Goal: Task Accomplishment & Management: Complete application form

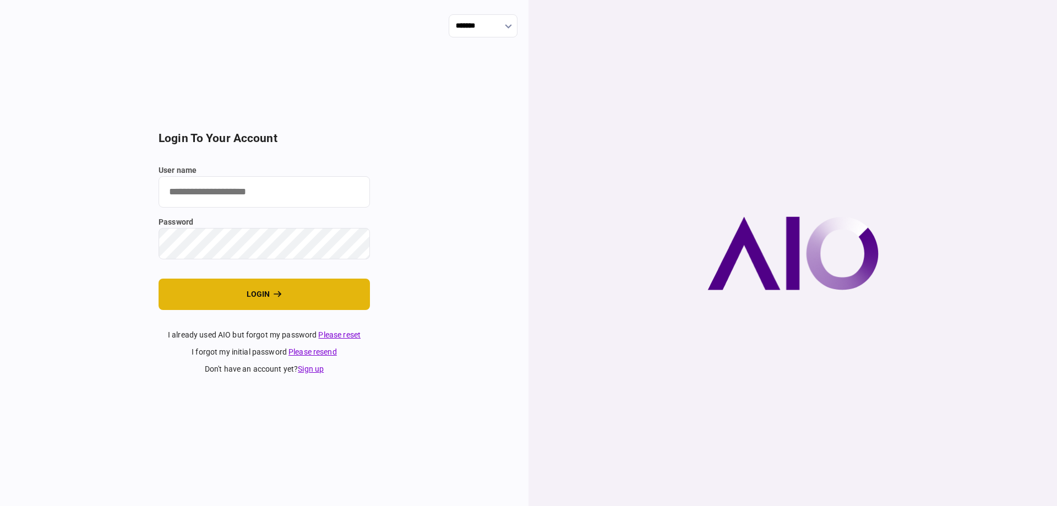
type input "*******"
click at [239, 294] on button "login" at bounding box center [264, 294] width 211 height 31
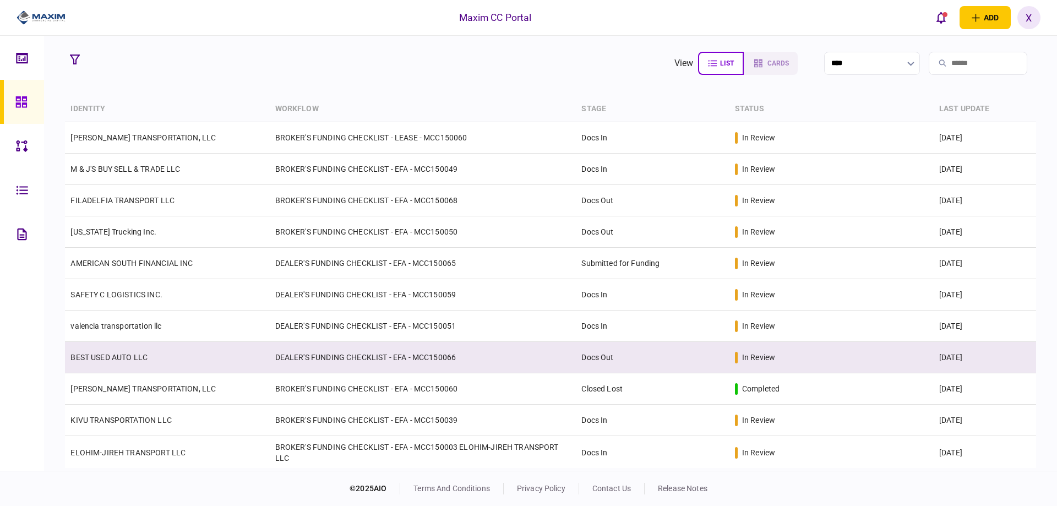
click at [128, 361] on link "BEST USED AUTO LLC" at bounding box center [108, 357] width 77 height 9
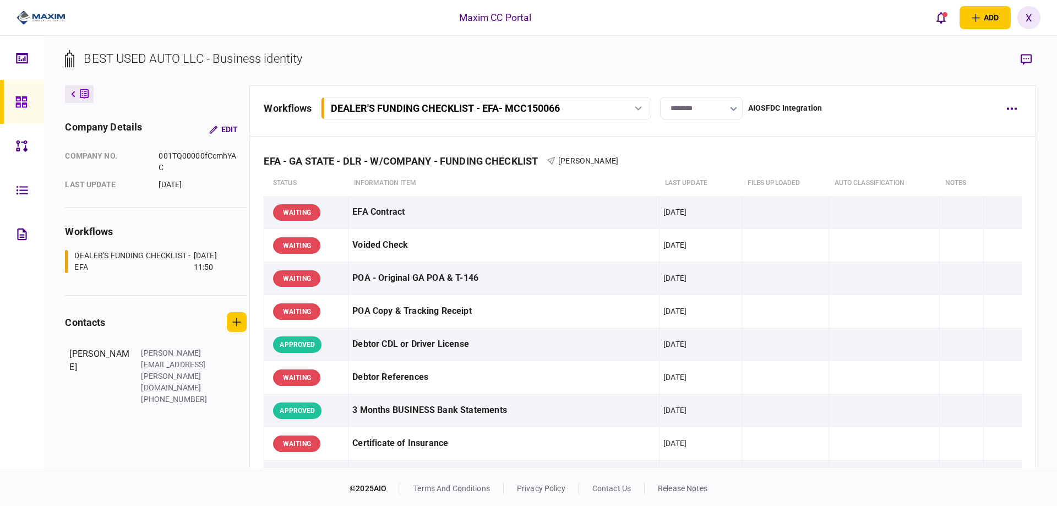
click at [716, 106] on input "********" at bounding box center [701, 108] width 83 height 23
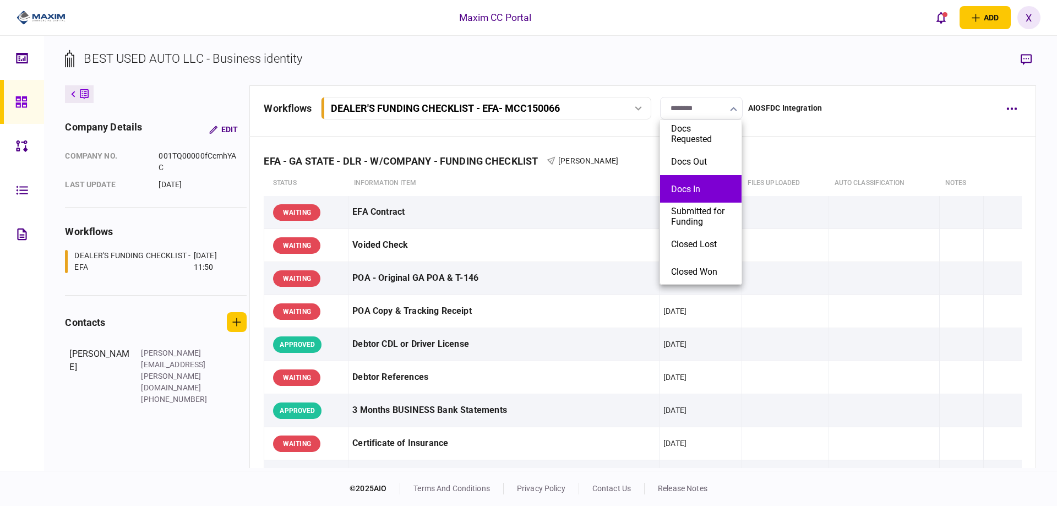
click at [698, 187] on button "Docs In" at bounding box center [700, 189] width 59 height 10
type input "*******"
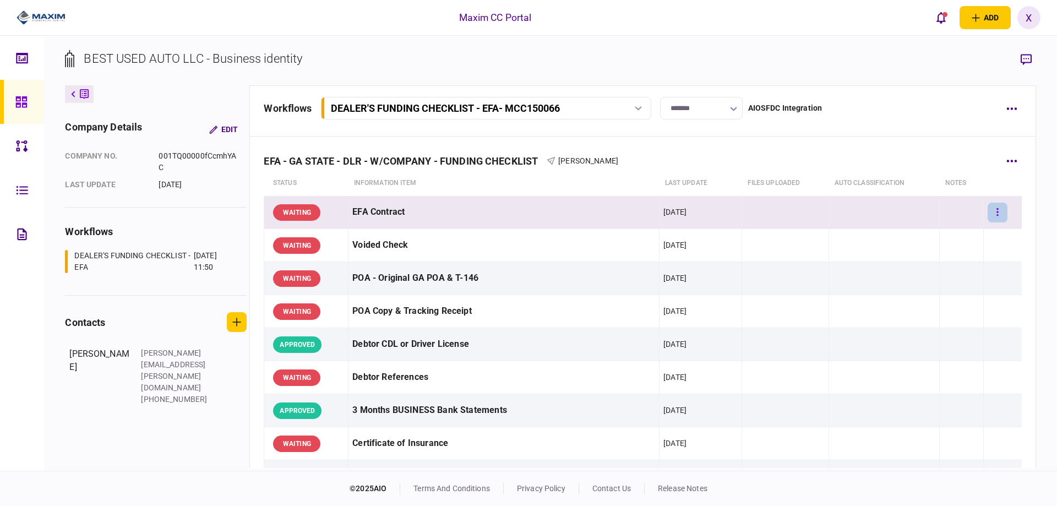
click at [997, 210] on icon "button" at bounding box center [998, 212] width 2 height 8
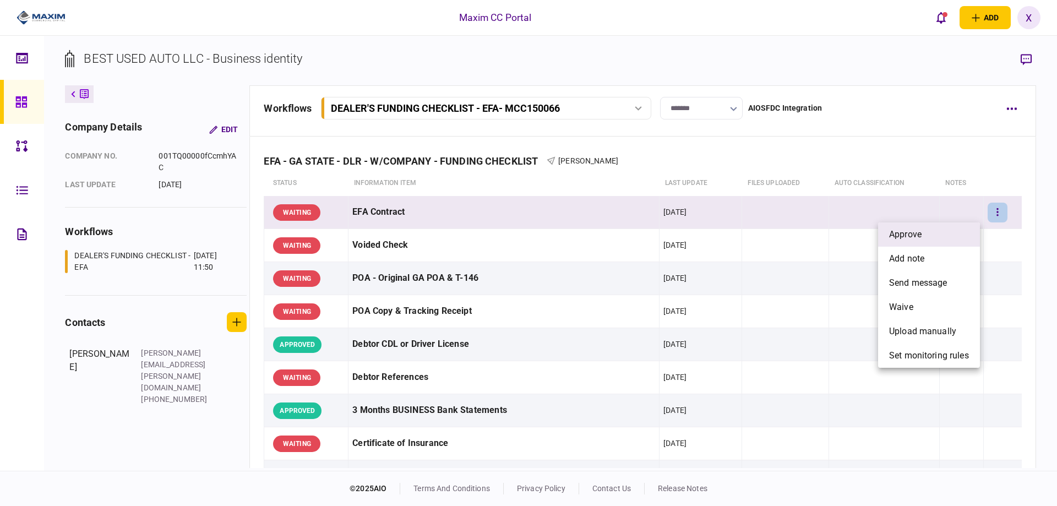
click at [956, 232] on li "approve" at bounding box center [929, 234] width 102 height 24
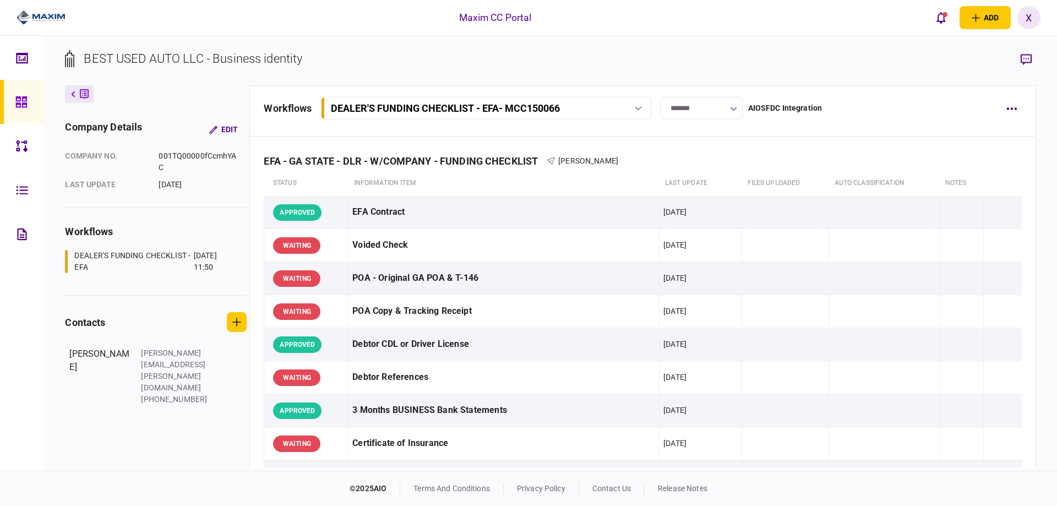
click at [54, 8] on div at bounding box center [37, 18] width 74 height 36
click at [46, 15] on img at bounding box center [41, 17] width 49 height 17
click at [30, 23] on img at bounding box center [41, 17] width 49 height 17
click at [31, 105] on div at bounding box center [24, 102] width 18 height 44
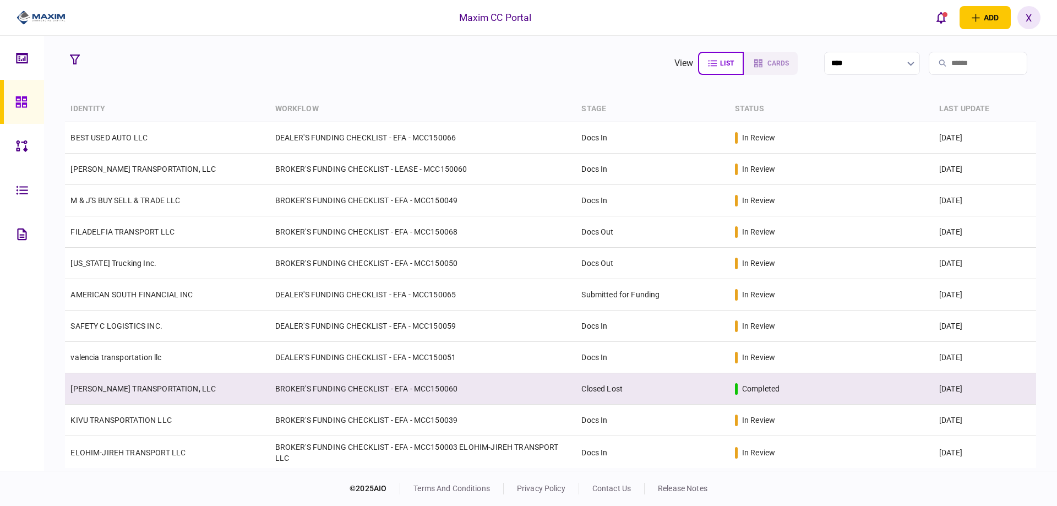
click at [130, 401] on td "[PERSON_NAME] TRANSPORTATION, LLC" at bounding box center [167, 388] width 204 height 31
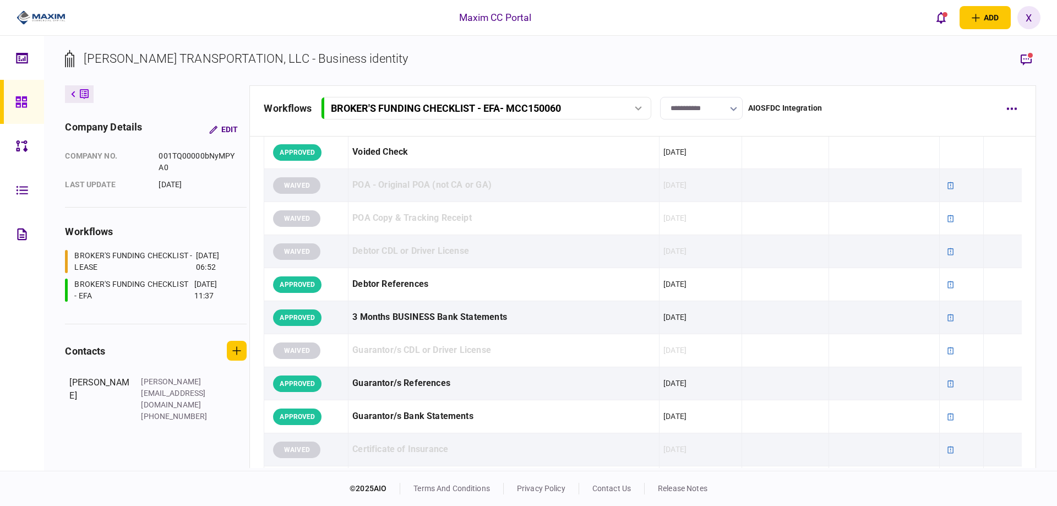
scroll to position [89, 0]
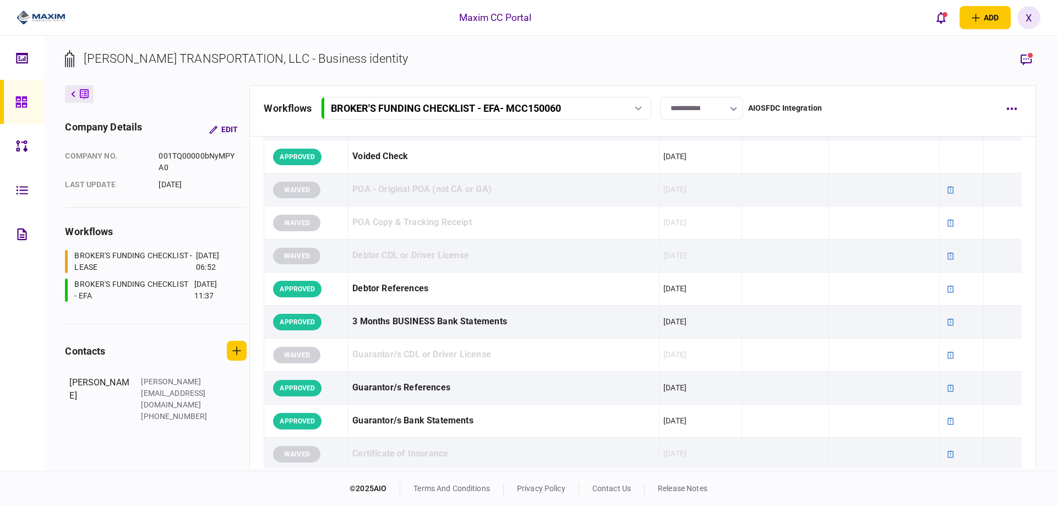
click at [7, 105] on link at bounding box center [22, 102] width 44 height 44
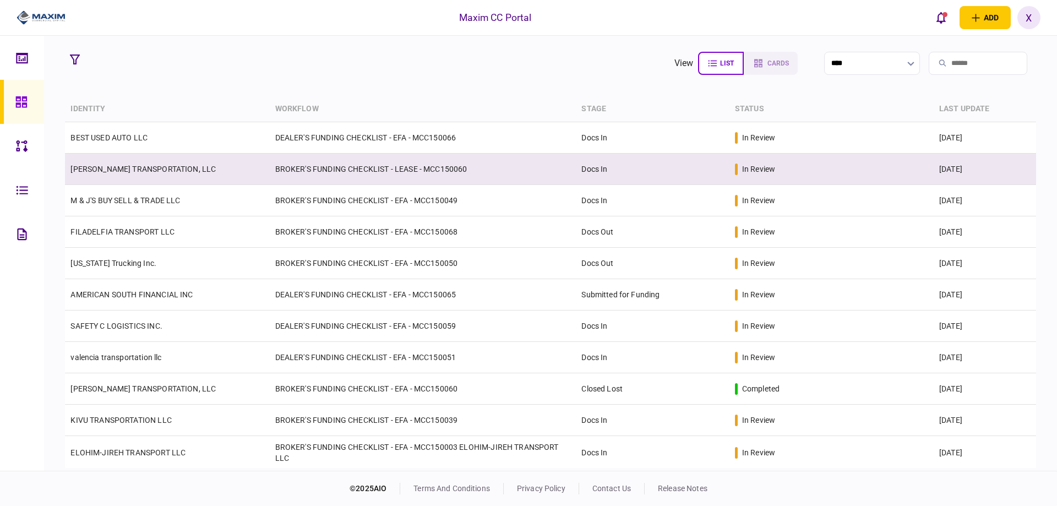
click at [151, 167] on link "KNIGHTEN TRANSPORTATION, LLC" at bounding box center [142, 169] width 145 height 9
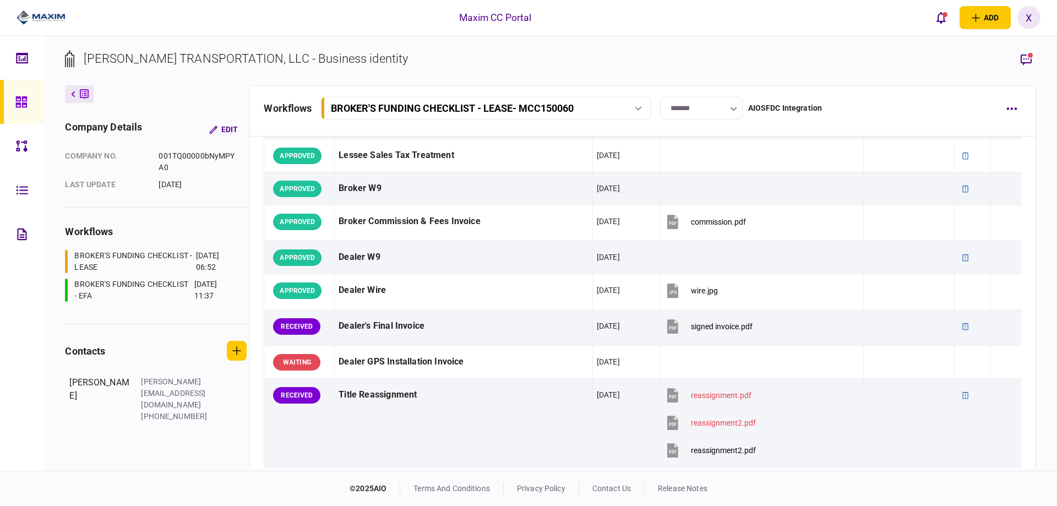
scroll to position [716, 0]
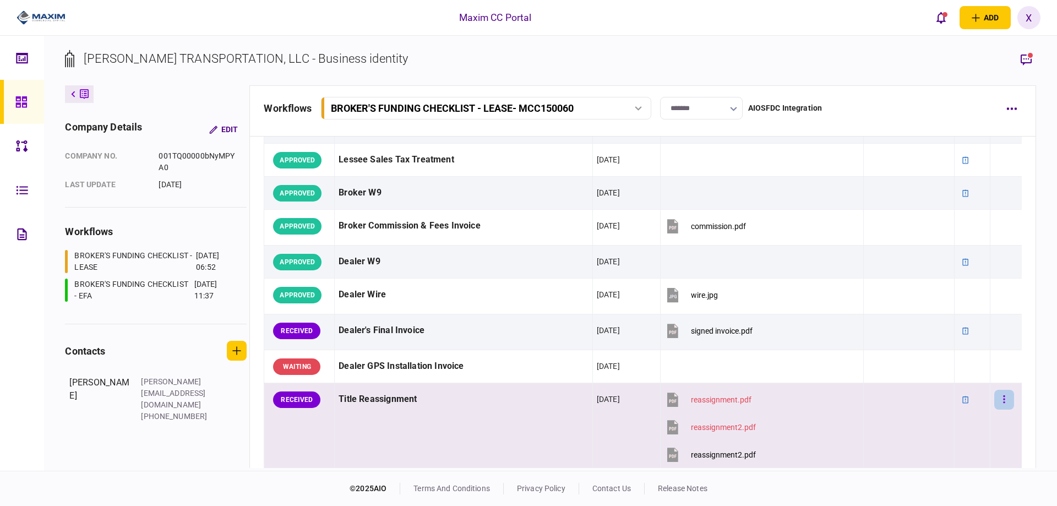
click at [1005, 404] on button "button" at bounding box center [1004, 400] width 20 height 20
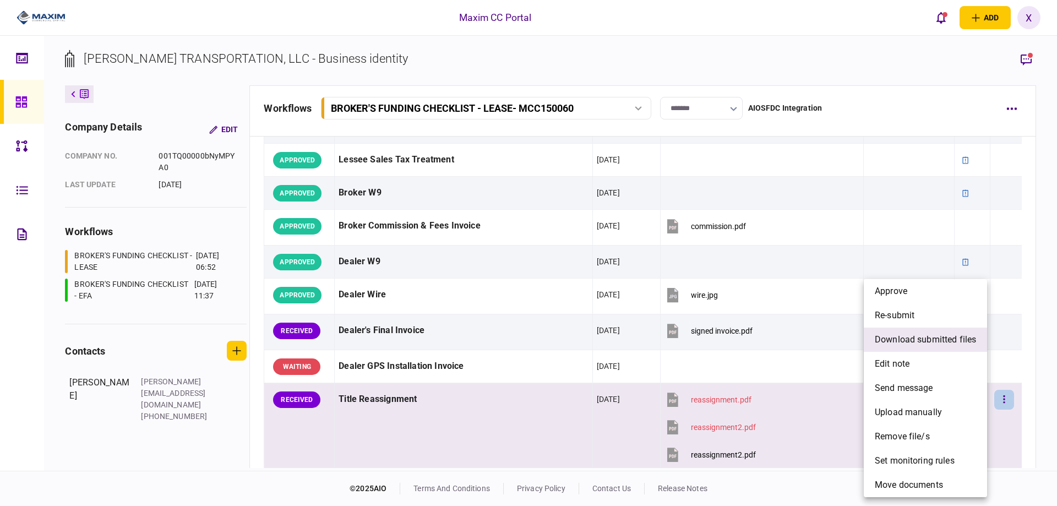
click at [939, 339] on span "download submitted files" at bounding box center [925, 339] width 101 height 13
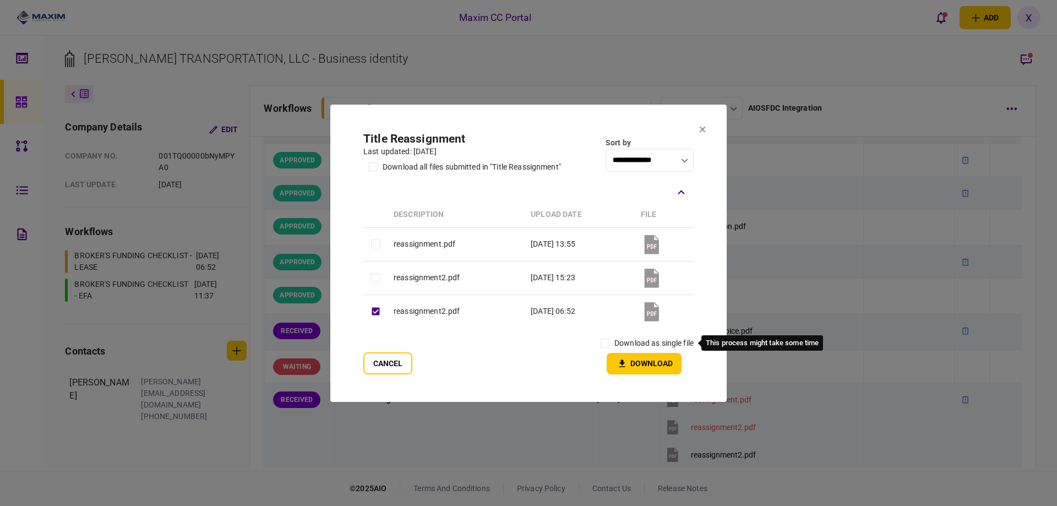
click at [618, 346] on label "download as single file" at bounding box center [653, 344] width 79 height 12
click at [647, 368] on button "Download" at bounding box center [644, 363] width 75 height 21
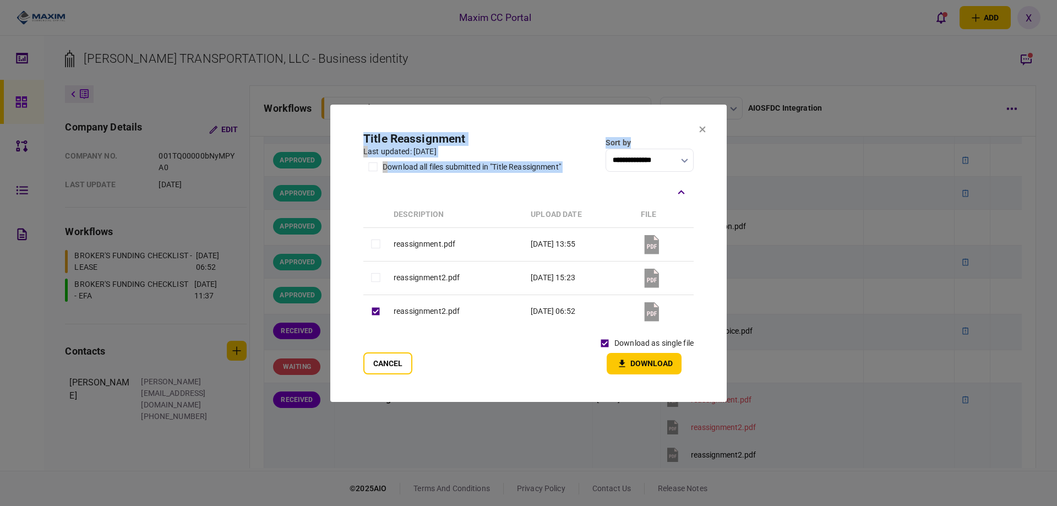
click at [704, 127] on section "**********" at bounding box center [528, 253] width 396 height 297
click at [701, 130] on icon at bounding box center [703, 129] width 6 height 6
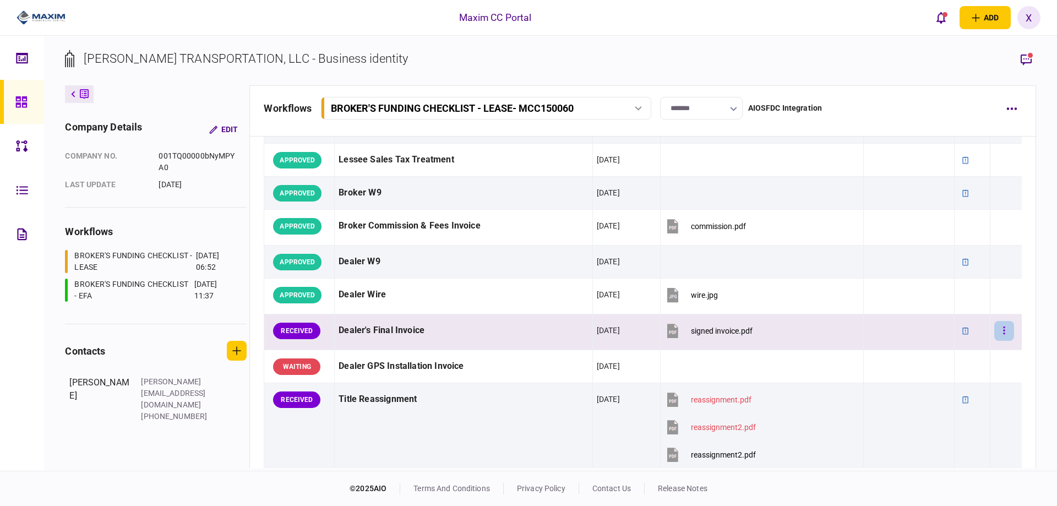
click at [994, 336] on button "button" at bounding box center [1004, 331] width 20 height 20
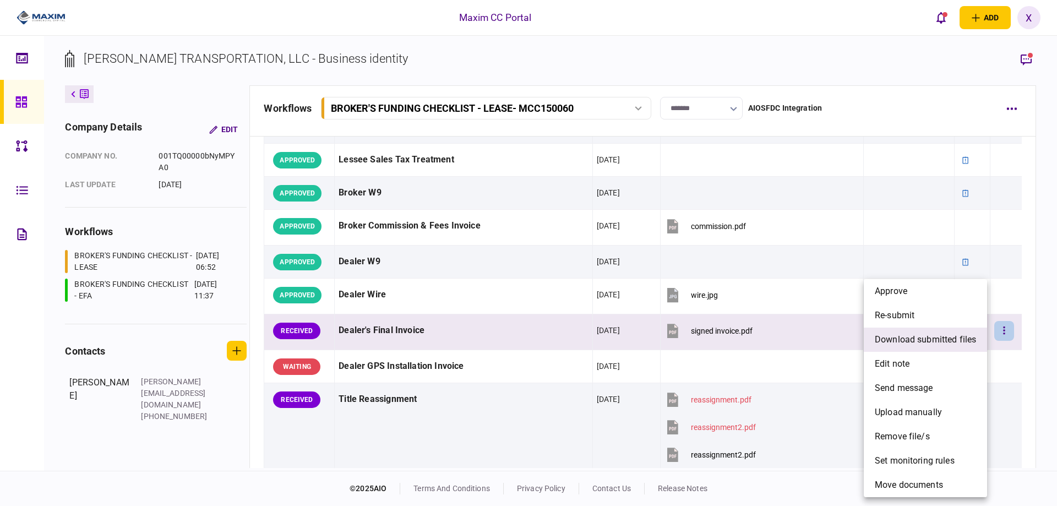
click at [891, 337] on span "download submitted files" at bounding box center [925, 339] width 101 height 13
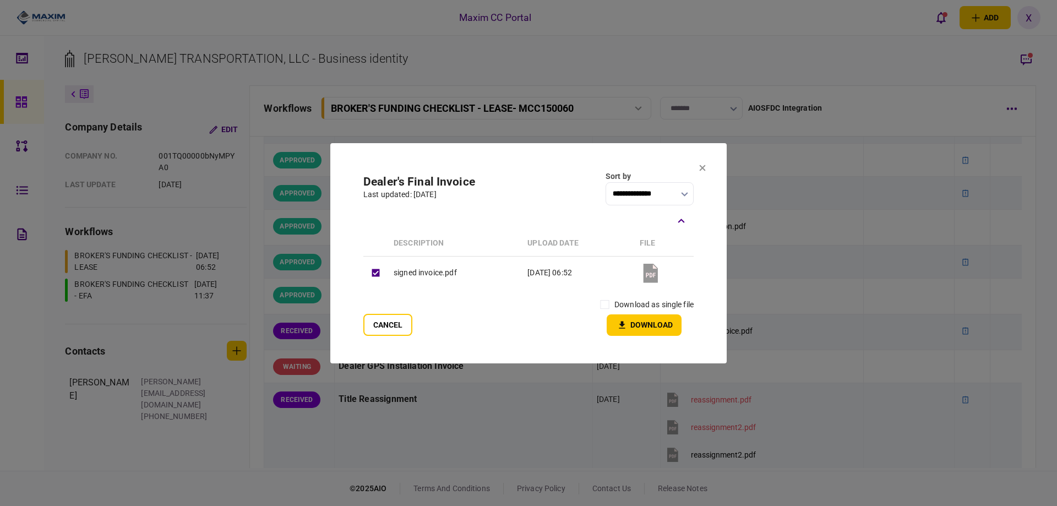
click at [612, 304] on div "download as single file" at bounding box center [644, 304] width 99 height 19
click at [636, 320] on button "Download" at bounding box center [644, 324] width 75 height 21
click at [698, 172] on section "**********" at bounding box center [528, 253] width 396 height 220
click at [698, 170] on section "**********" at bounding box center [528, 253] width 396 height 220
click at [700, 168] on icon at bounding box center [702, 168] width 7 height 7
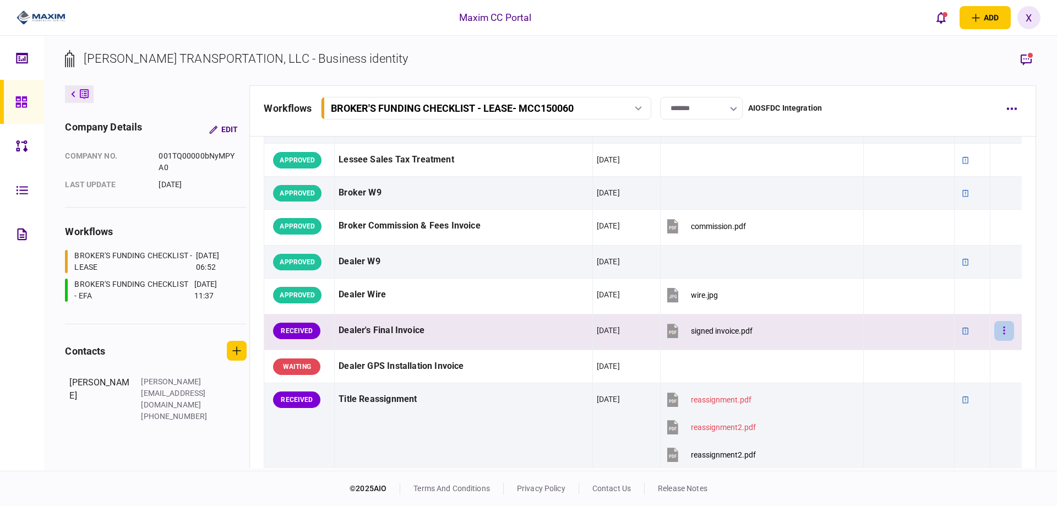
click at [1003, 332] on icon "button" at bounding box center [1004, 330] width 2 height 10
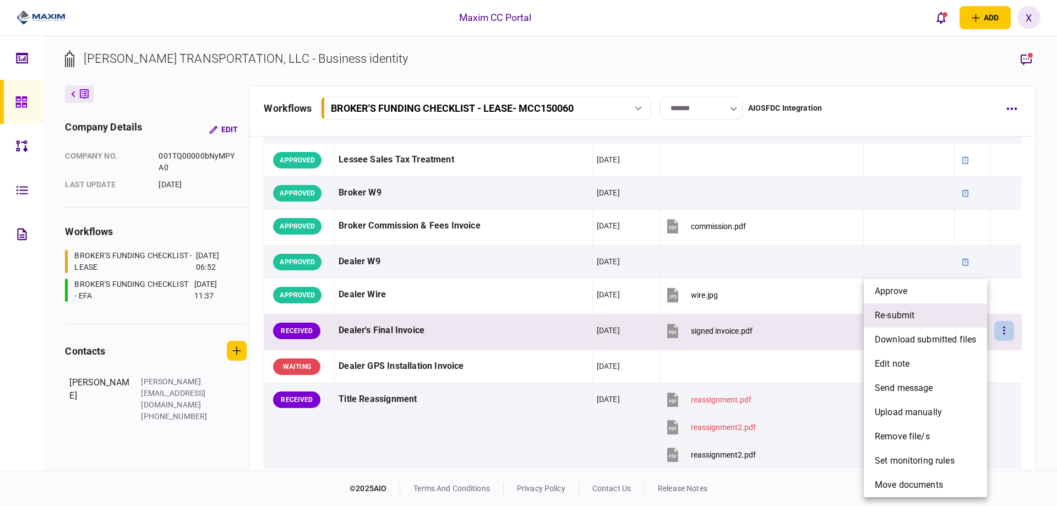
click at [928, 315] on li "re-submit" at bounding box center [925, 315] width 123 height 24
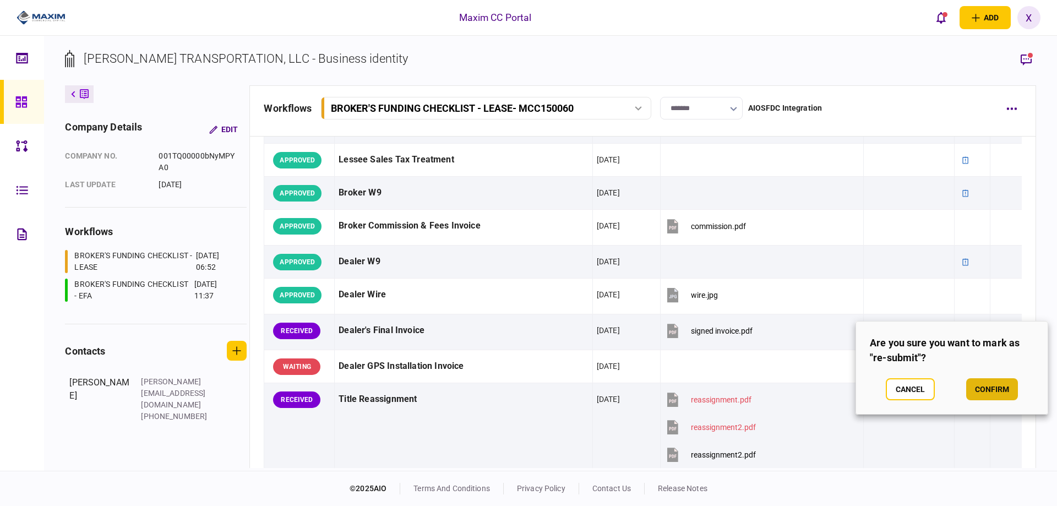
click at [995, 383] on button "confirm" at bounding box center [992, 389] width 52 height 22
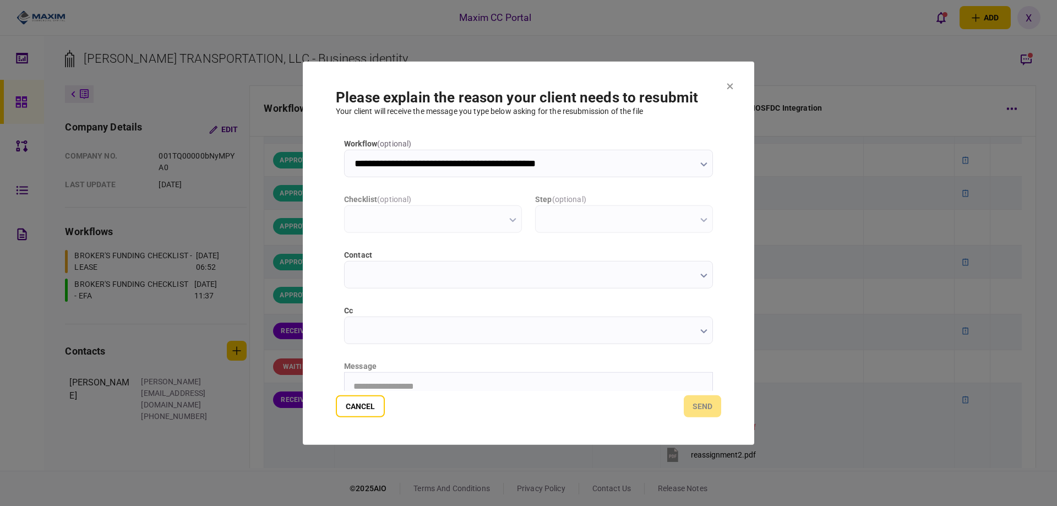
scroll to position [0, 0]
type input "**********"
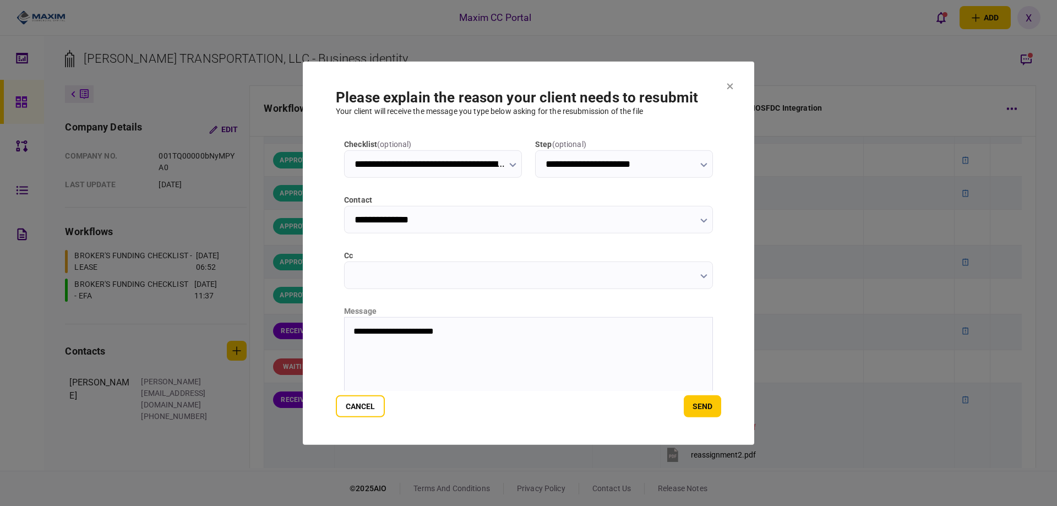
click at [379, 345] on html "**********" at bounding box center [529, 331] width 368 height 28
click at [369, 400] on button "Cancel" at bounding box center [360, 406] width 49 height 22
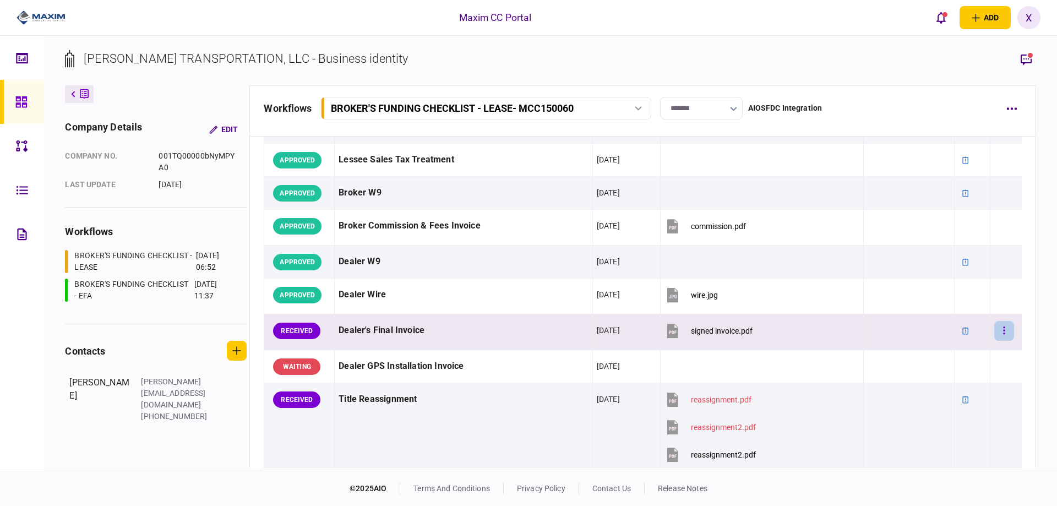
click at [998, 329] on button "button" at bounding box center [1004, 331] width 20 height 20
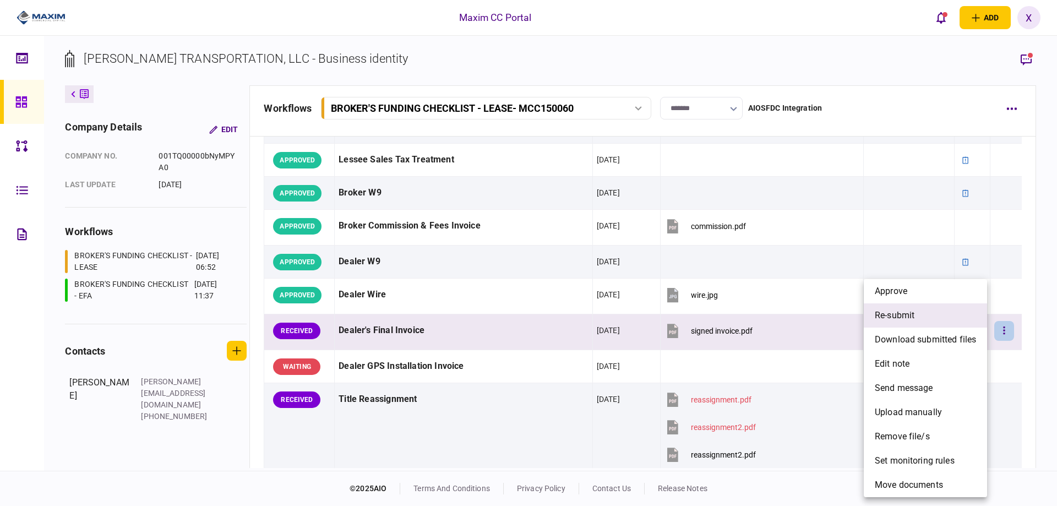
click at [933, 323] on li "re-submit" at bounding box center [925, 315] width 123 height 24
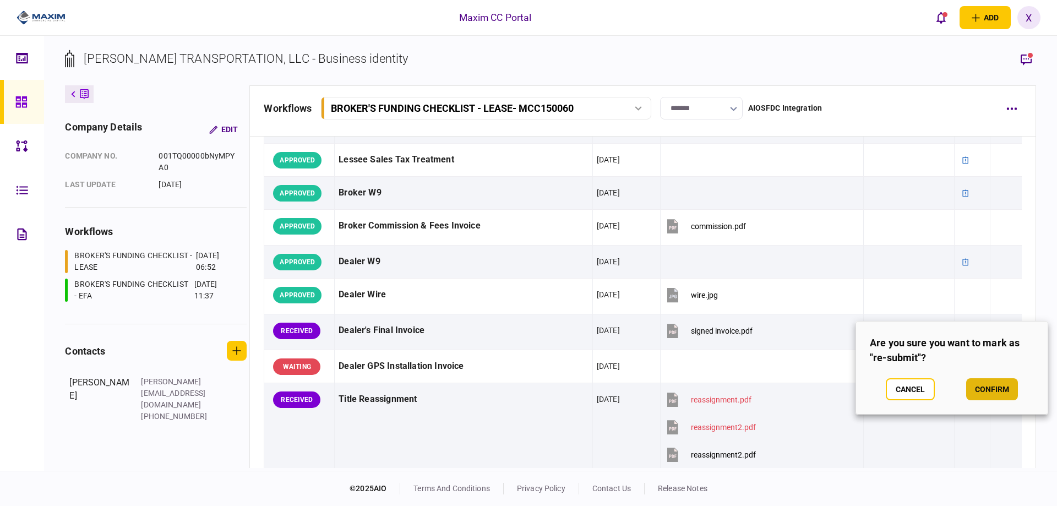
click at [996, 390] on button "confirm" at bounding box center [992, 389] width 52 height 22
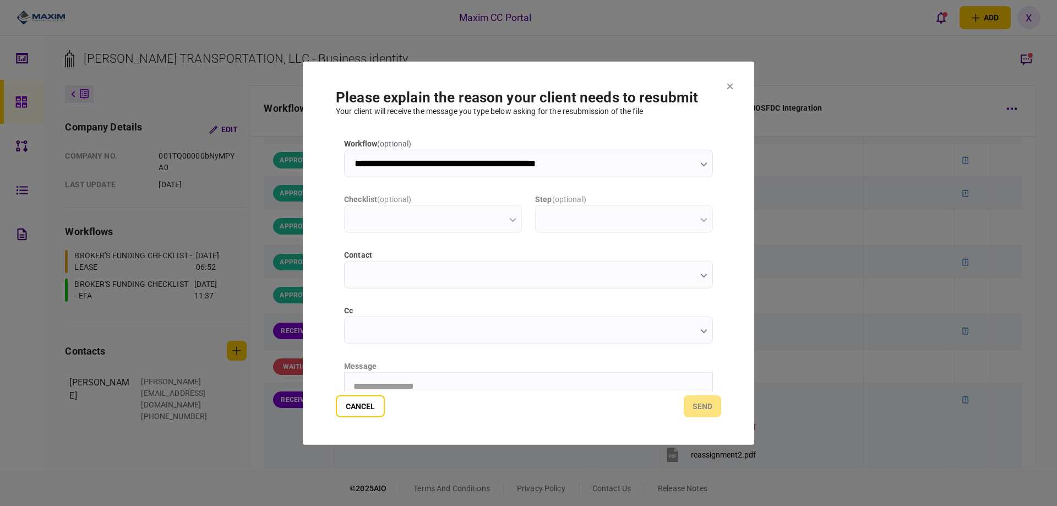
scroll to position [0, 0]
type input "**********"
click at [407, 374] on html "**********" at bounding box center [529, 386] width 368 height 28
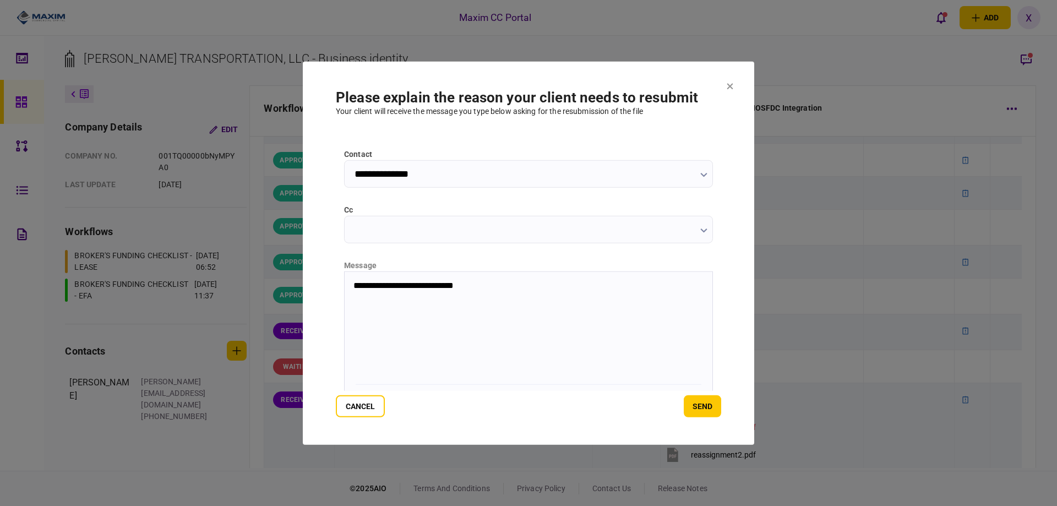
scroll to position [118, 0]
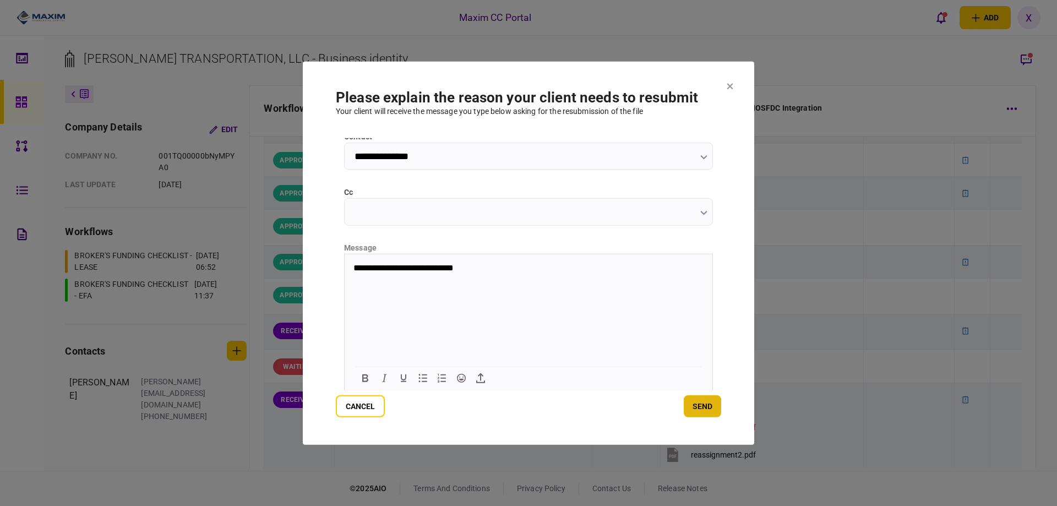
click at [696, 412] on button "send" at bounding box center [702, 406] width 37 height 22
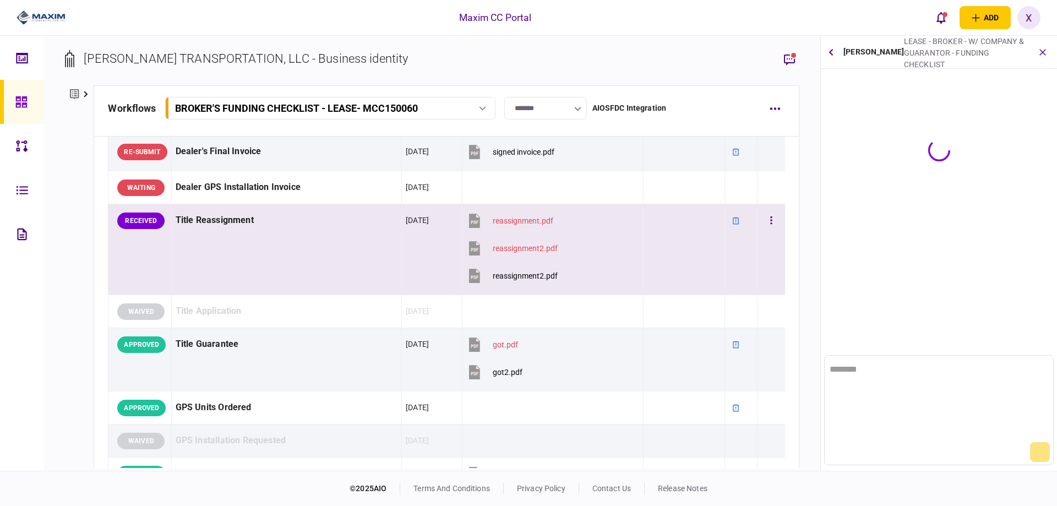
scroll to position [0, 0]
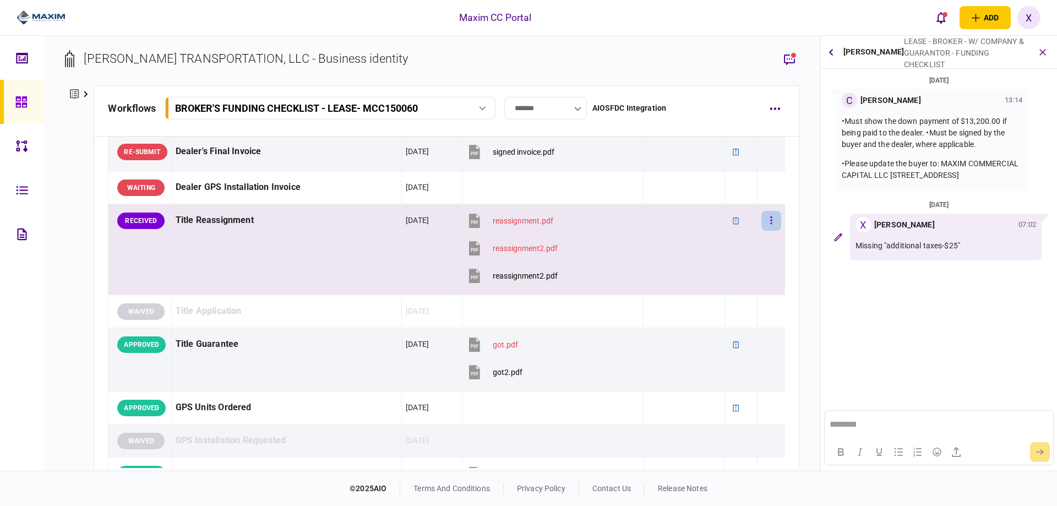
click at [766, 231] on button "button" at bounding box center [771, 221] width 20 height 20
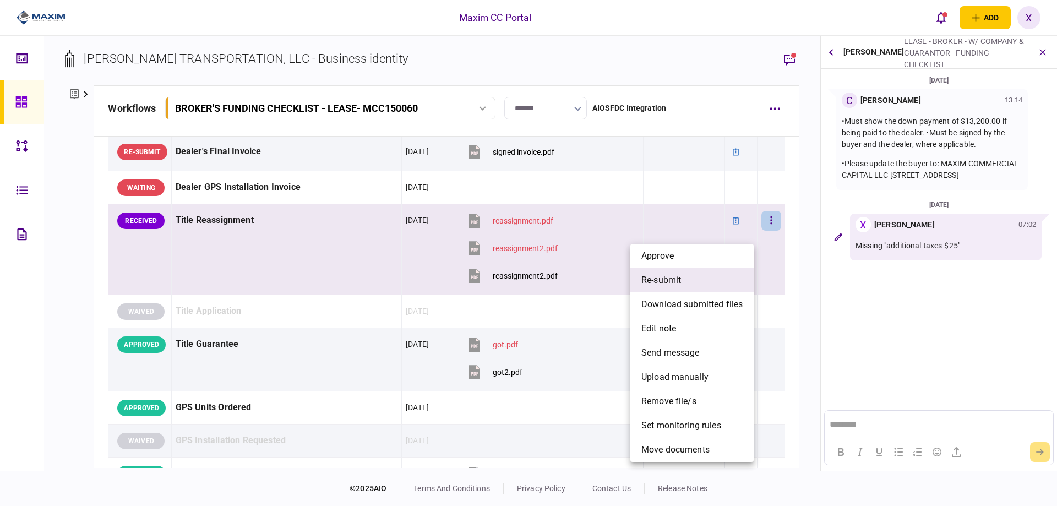
click at [695, 290] on li "re-submit" at bounding box center [691, 280] width 123 height 24
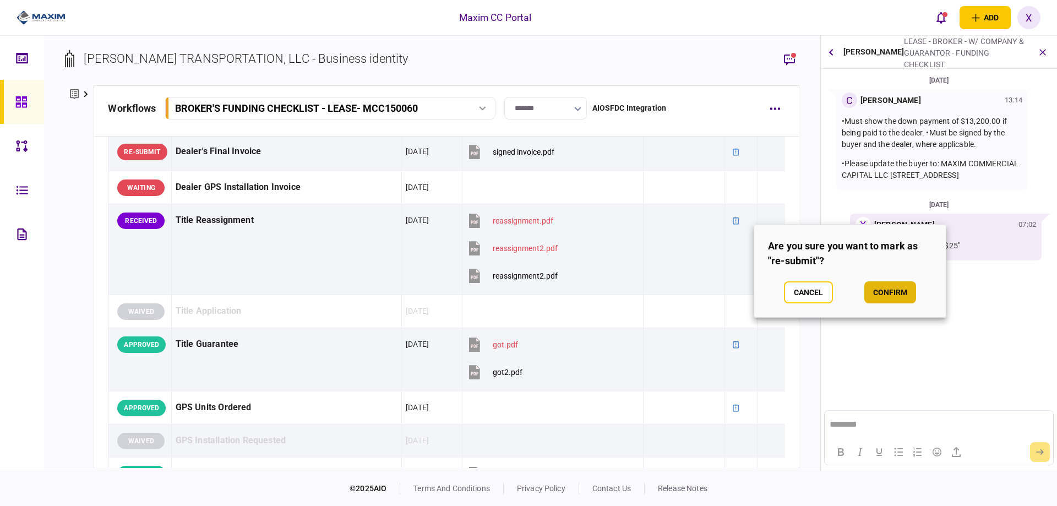
click at [875, 286] on button "confirm" at bounding box center [890, 292] width 52 height 22
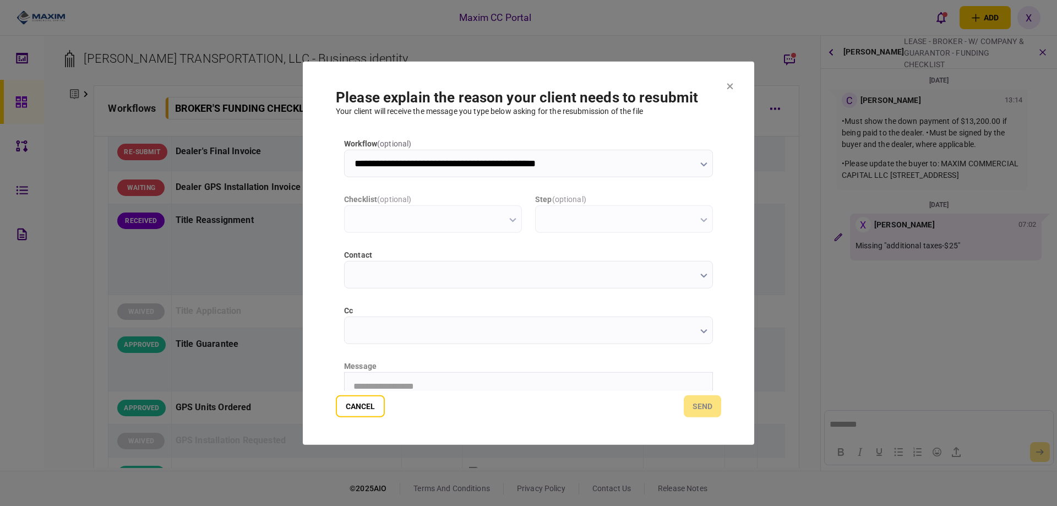
type input "**********"
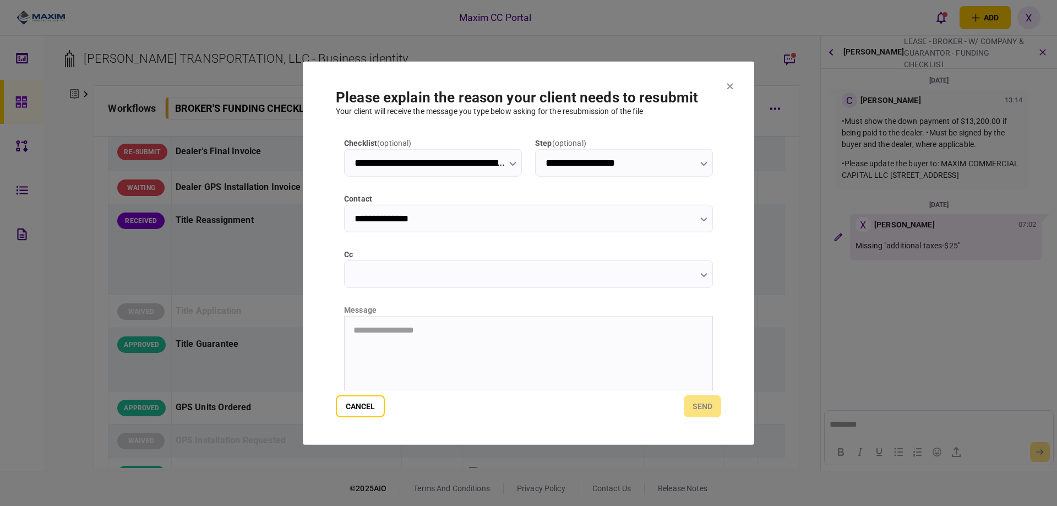
scroll to position [110, 0]
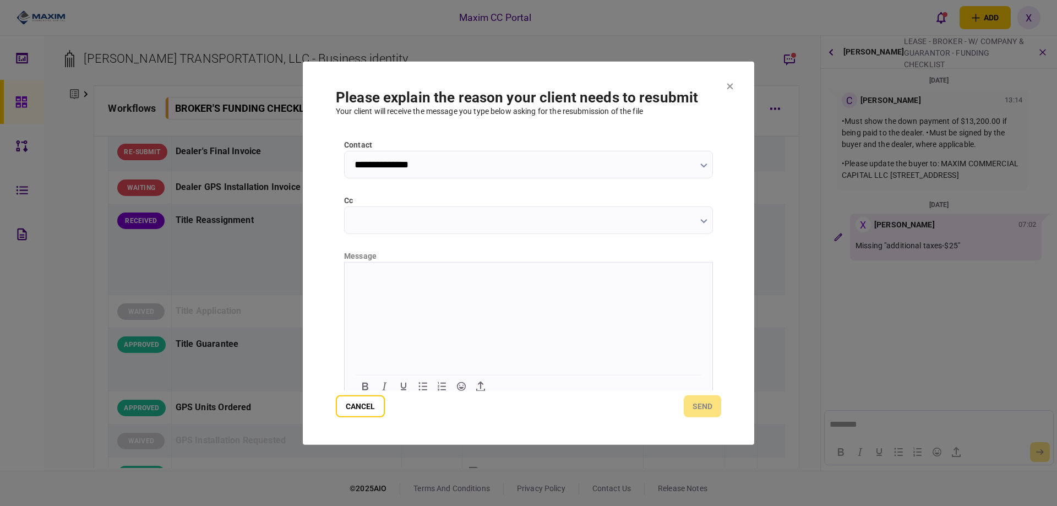
click at [424, 289] on html at bounding box center [529, 275] width 368 height 27
click at [687, 412] on button "send" at bounding box center [702, 406] width 37 height 22
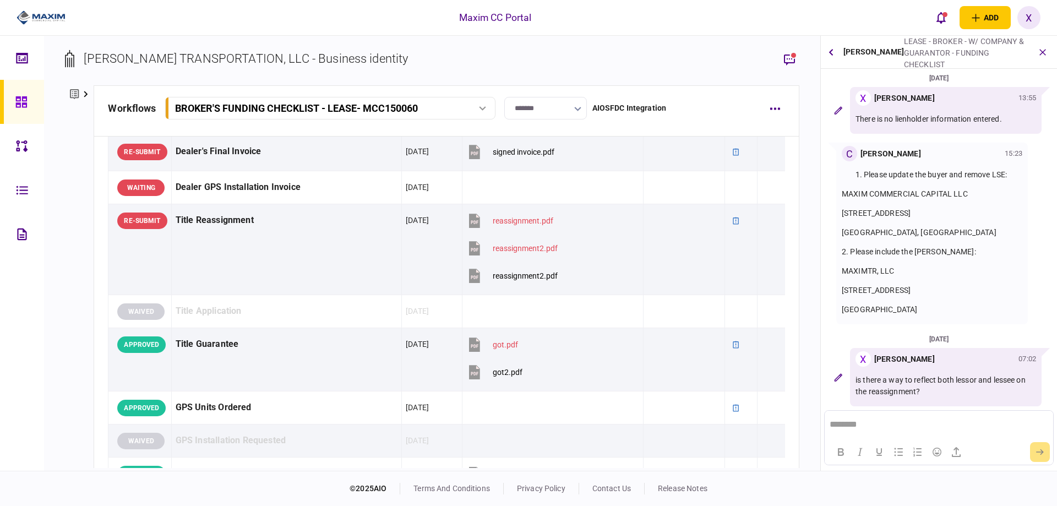
scroll to position [0, 0]
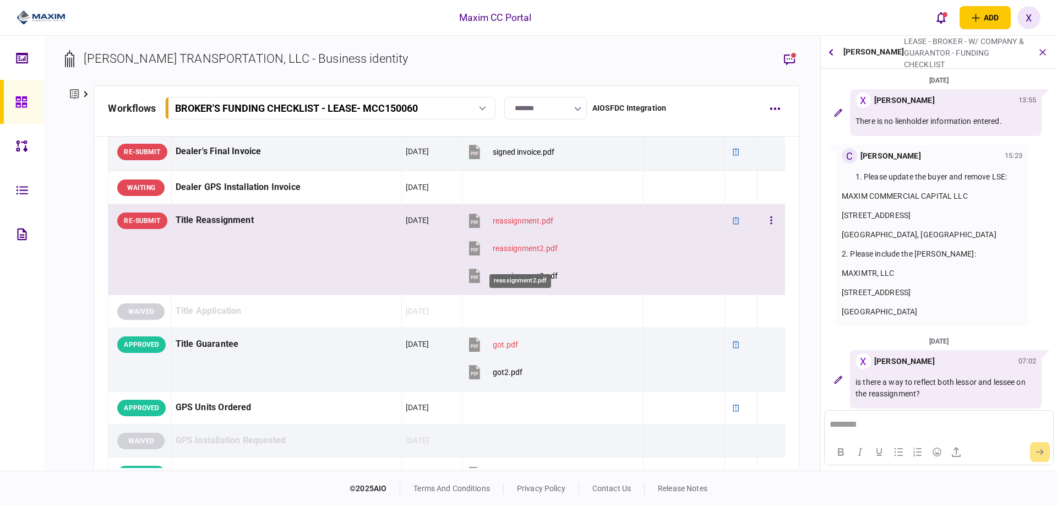
click at [531, 253] on div "reassignment2.pdf" at bounding box center [525, 248] width 65 height 9
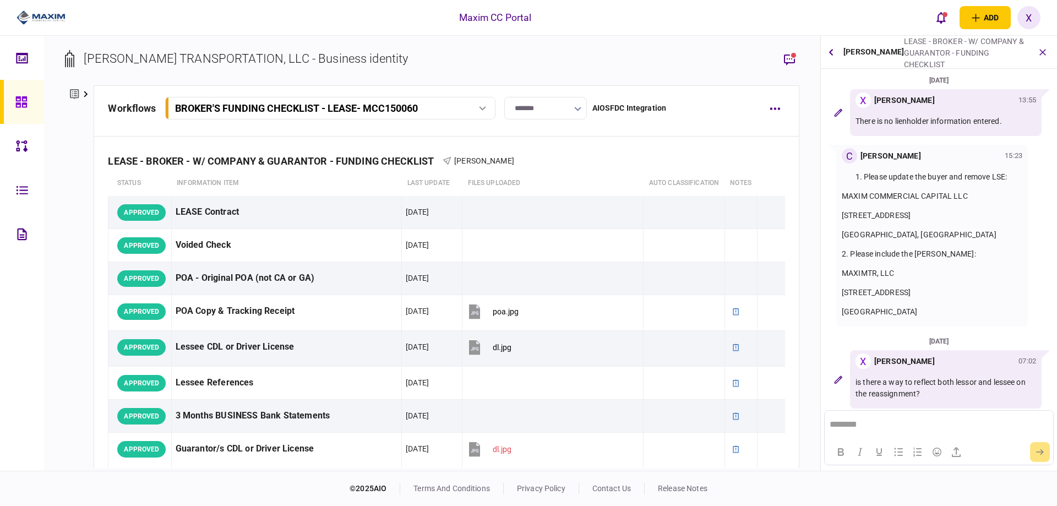
scroll to position [74, 0]
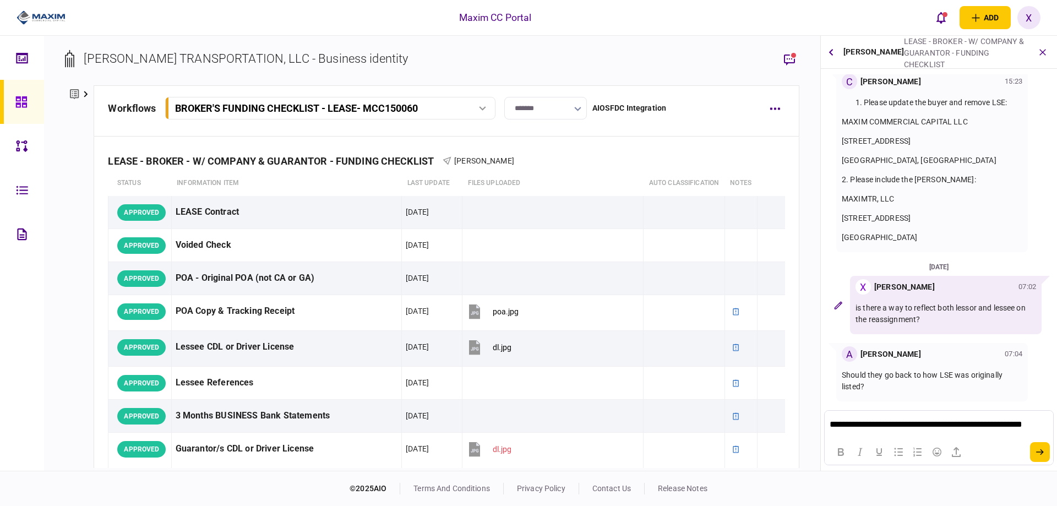
click at [830, 426] on p "**********" at bounding box center [939, 425] width 218 height 10
drag, startPoint x: 833, startPoint y: 426, endPoint x: 1634, endPoint y: 840, distance: 902.0
click at [825, 426] on html "**********" at bounding box center [939, 425] width 228 height 28
click at [1030, 456] on form at bounding box center [939, 433] width 236 height 64
click at [1042, 451] on icon "submit" at bounding box center [1040, 452] width 8 height 7
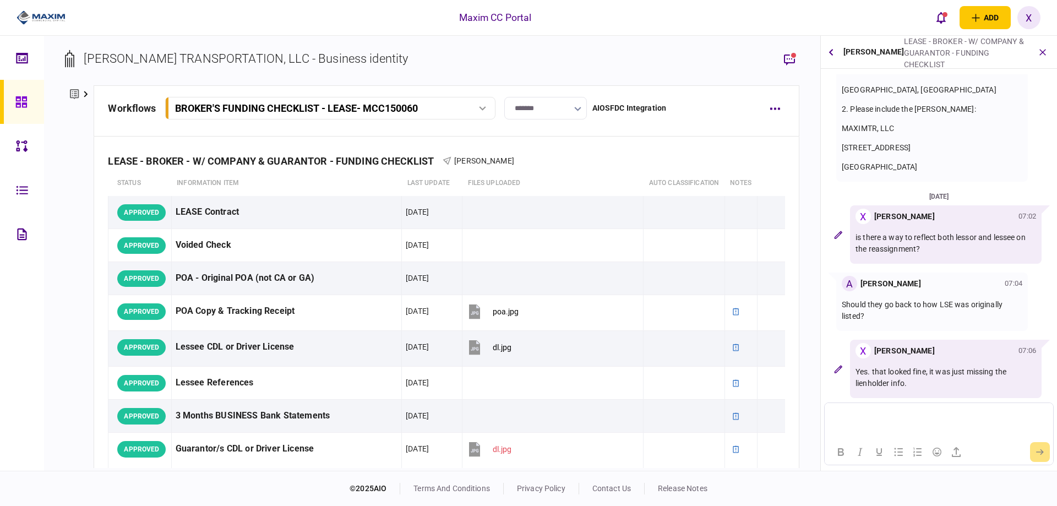
scroll to position [149, 0]
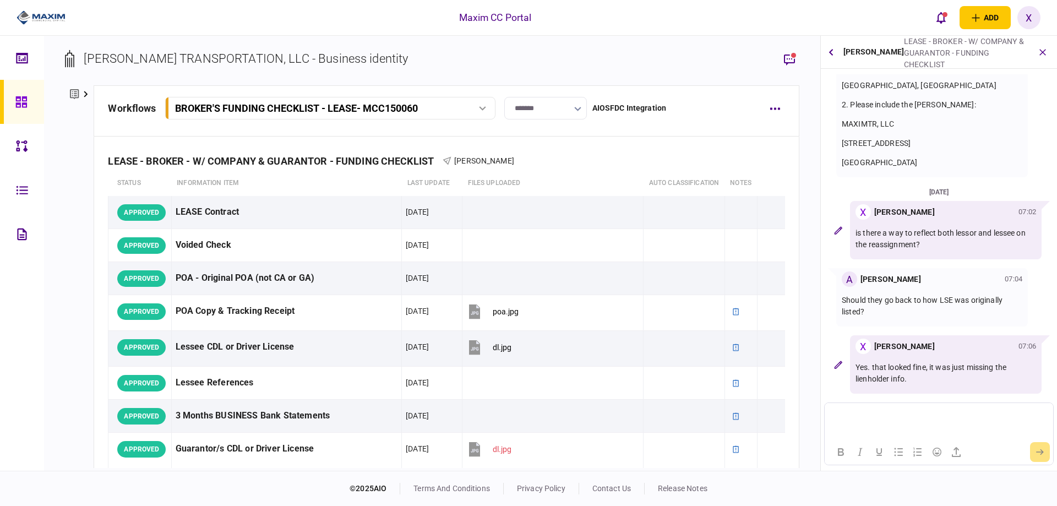
click at [34, 14] on img at bounding box center [41, 17] width 49 height 17
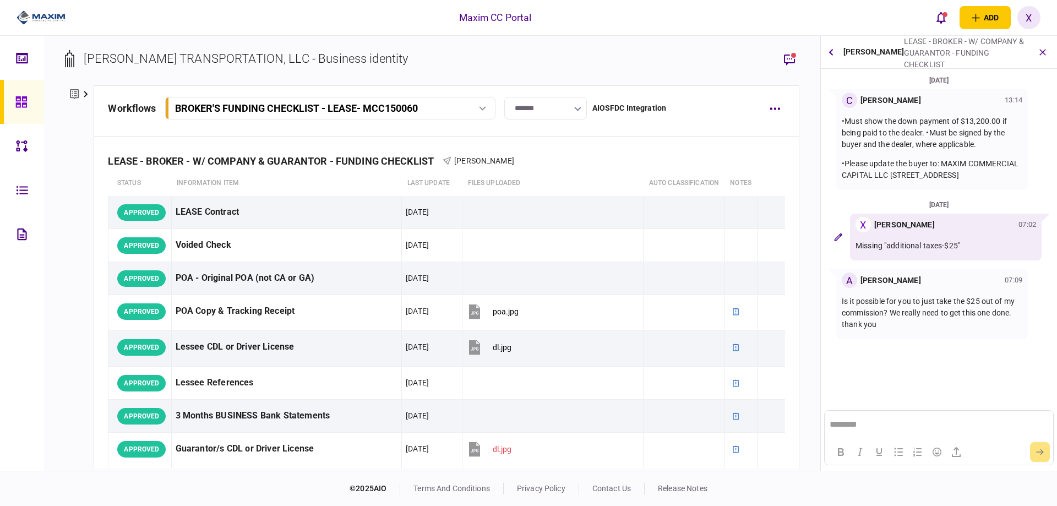
click at [872, 418] on html "********" at bounding box center [939, 425] width 228 height 28
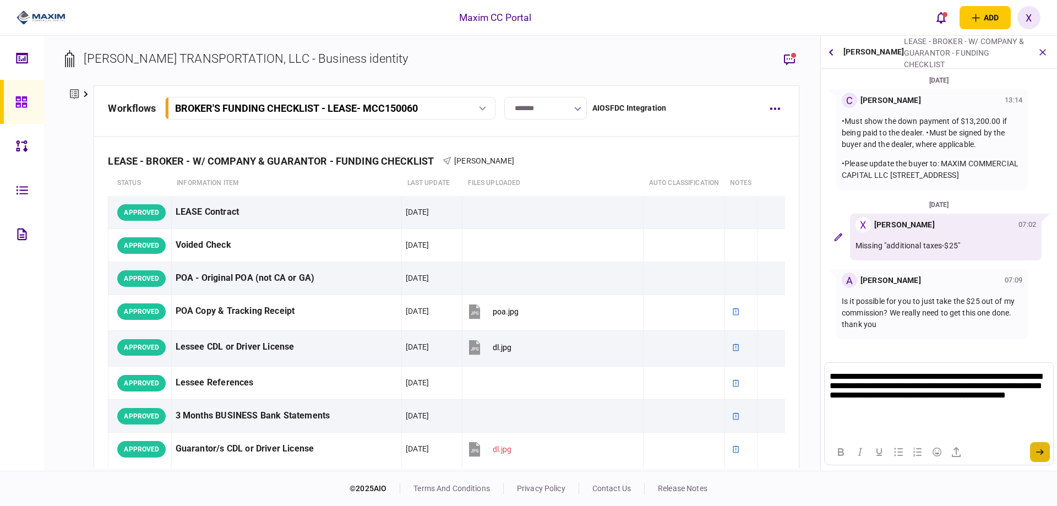
click at [1047, 449] on button "submit" at bounding box center [1040, 452] width 20 height 20
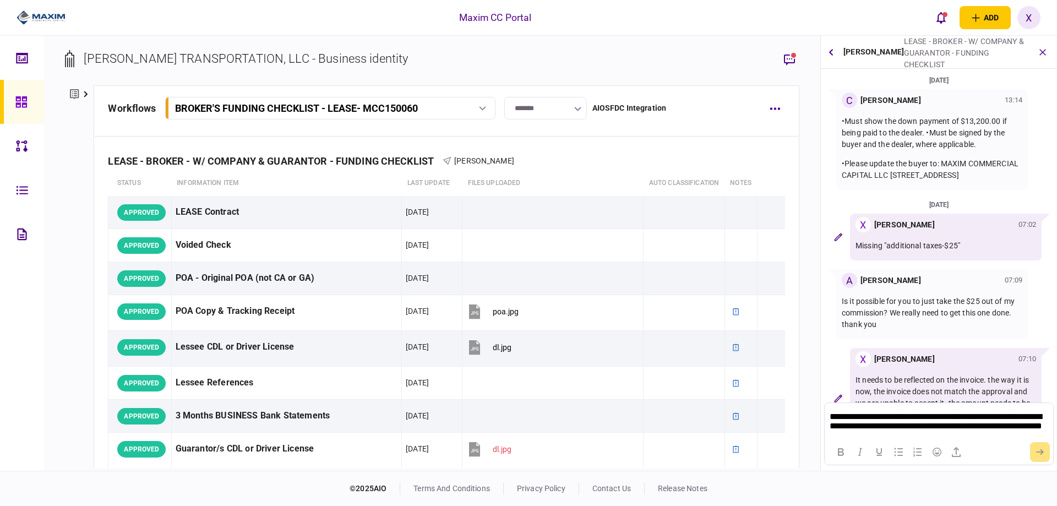
scroll to position [67, 0]
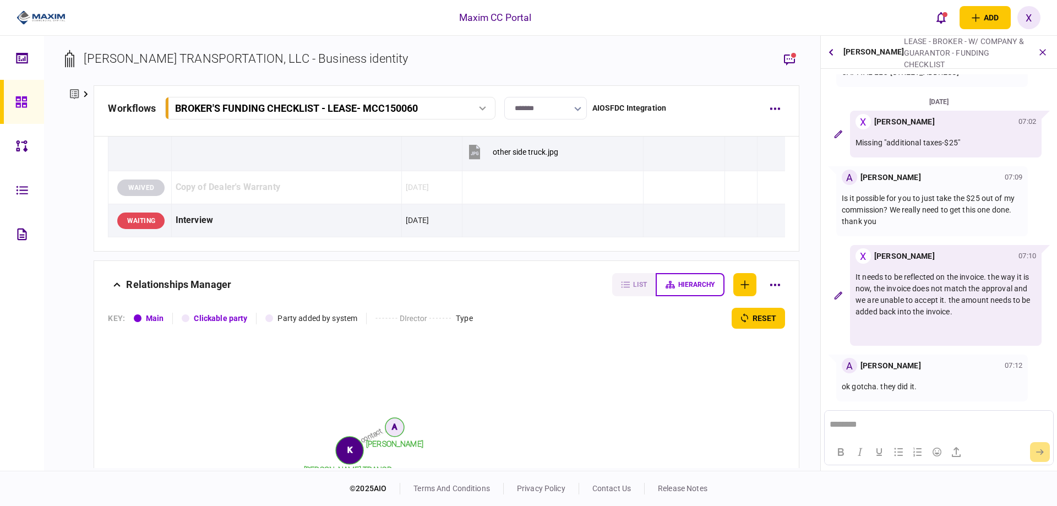
scroll to position [1215, 0]
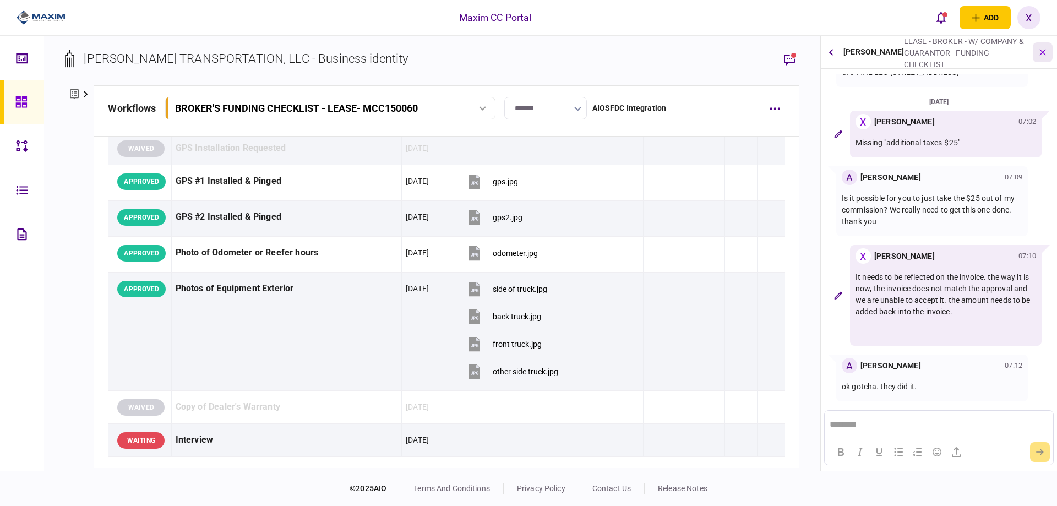
click at [1041, 48] on icon "button" at bounding box center [1043, 52] width 13 height 13
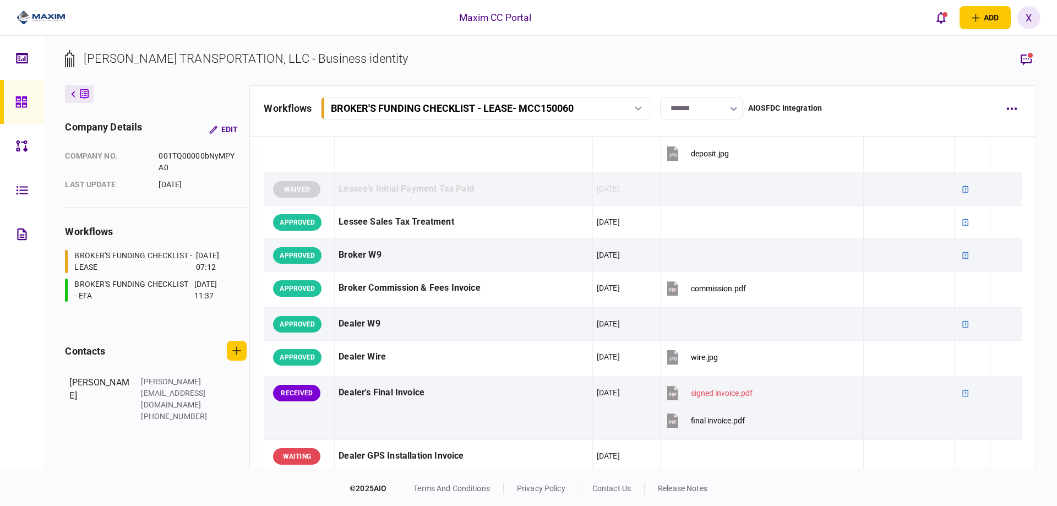
scroll to position [651, 0]
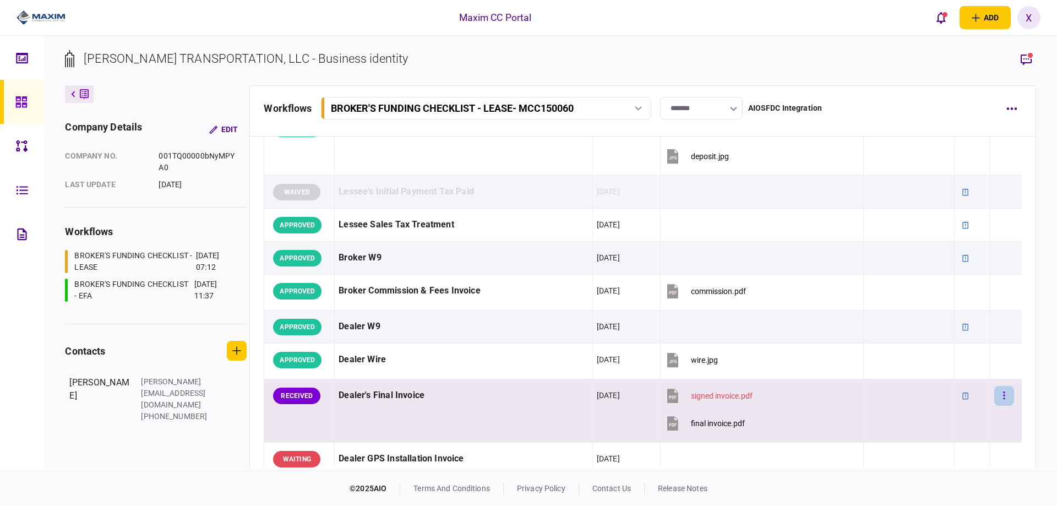
click at [994, 393] on button "button" at bounding box center [1004, 396] width 20 height 20
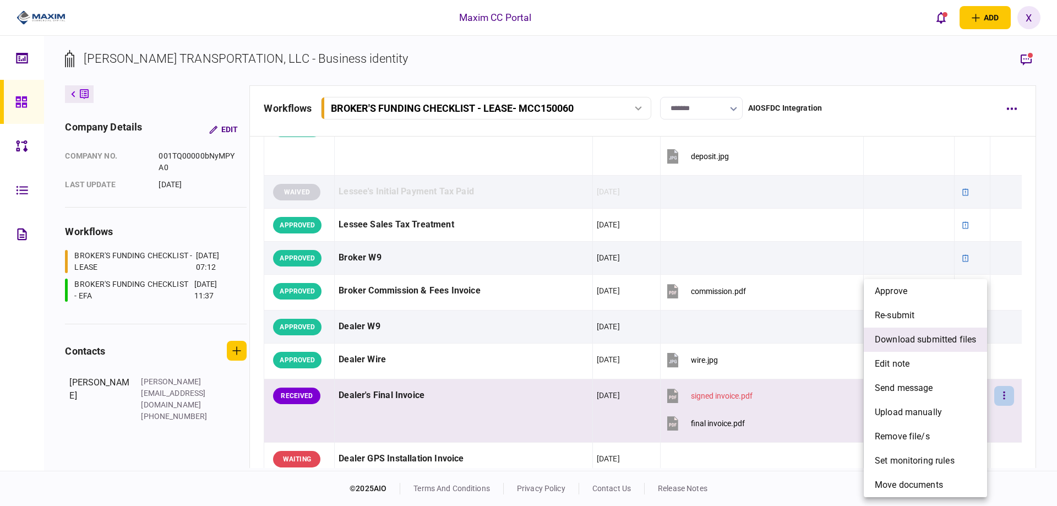
click at [947, 342] on span "download submitted files" at bounding box center [925, 339] width 101 height 13
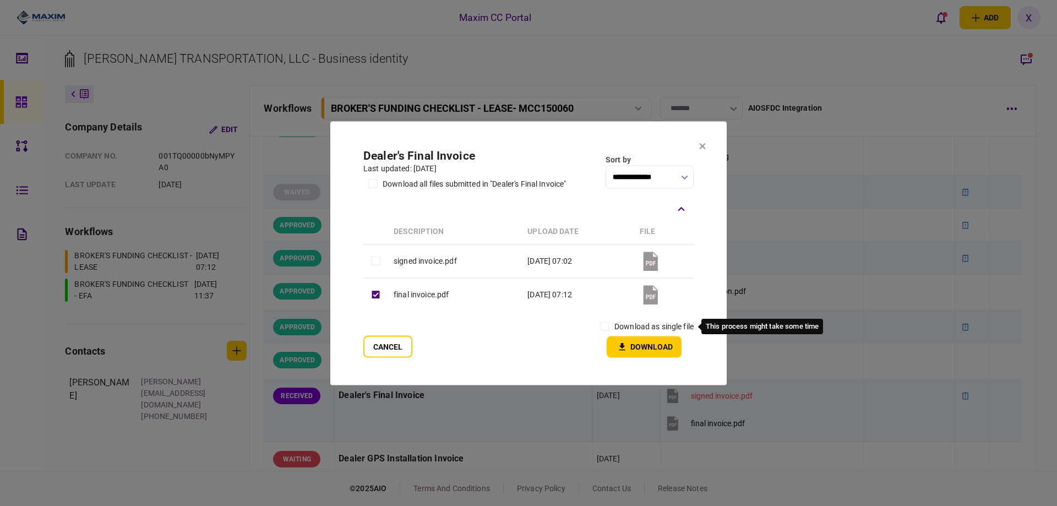
click at [617, 324] on label "download as single file" at bounding box center [653, 326] width 79 height 12
click at [619, 339] on button "Download" at bounding box center [644, 346] width 75 height 21
click at [706, 153] on section "**********" at bounding box center [528, 253] width 396 height 264
click at [702, 145] on icon at bounding box center [703, 146] width 6 height 6
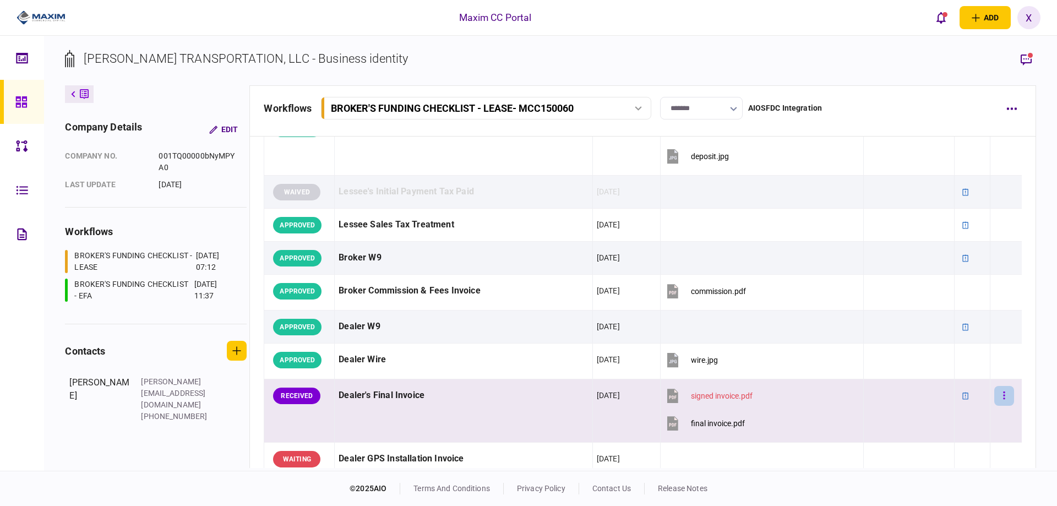
click at [994, 393] on button "button" at bounding box center [1004, 396] width 20 height 20
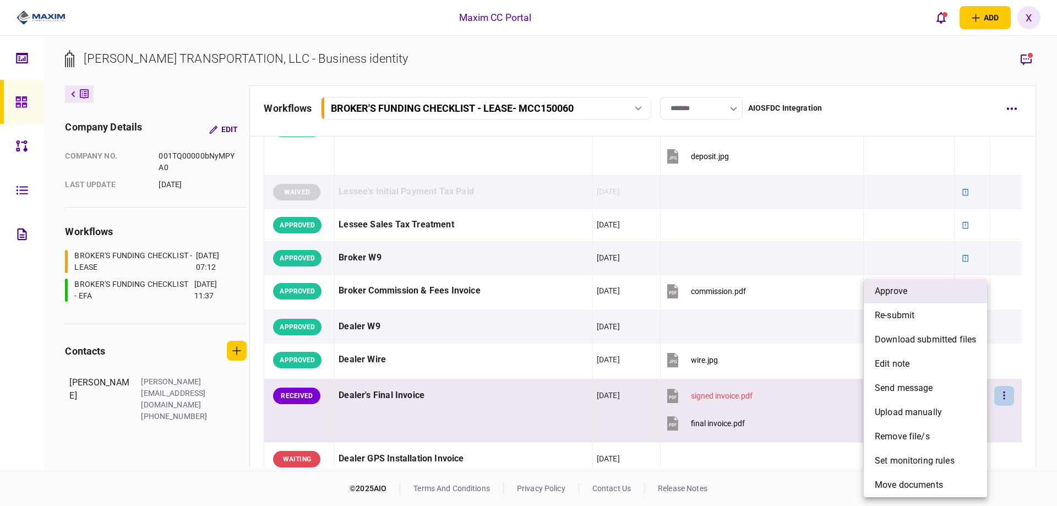
click at [922, 298] on li "approve" at bounding box center [925, 291] width 123 height 24
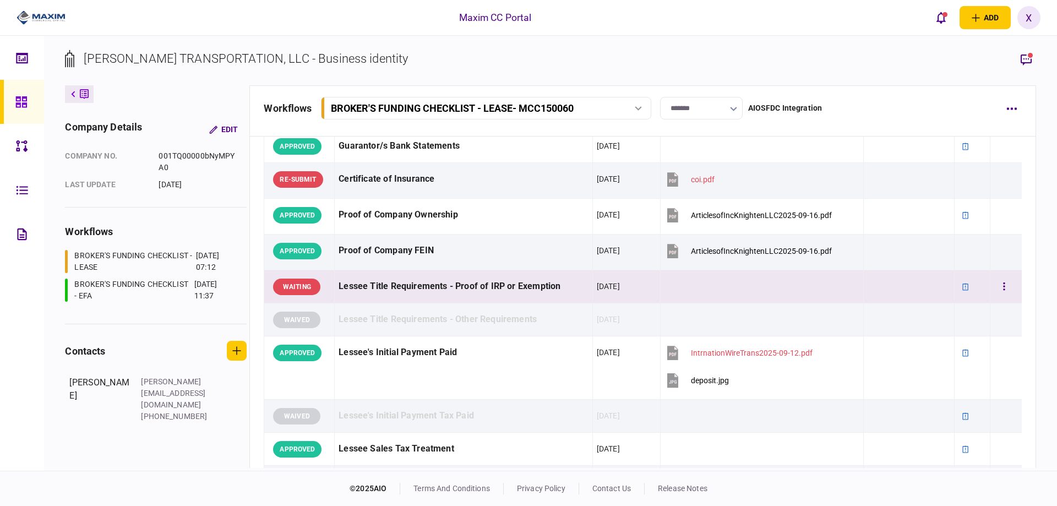
scroll to position [431, 0]
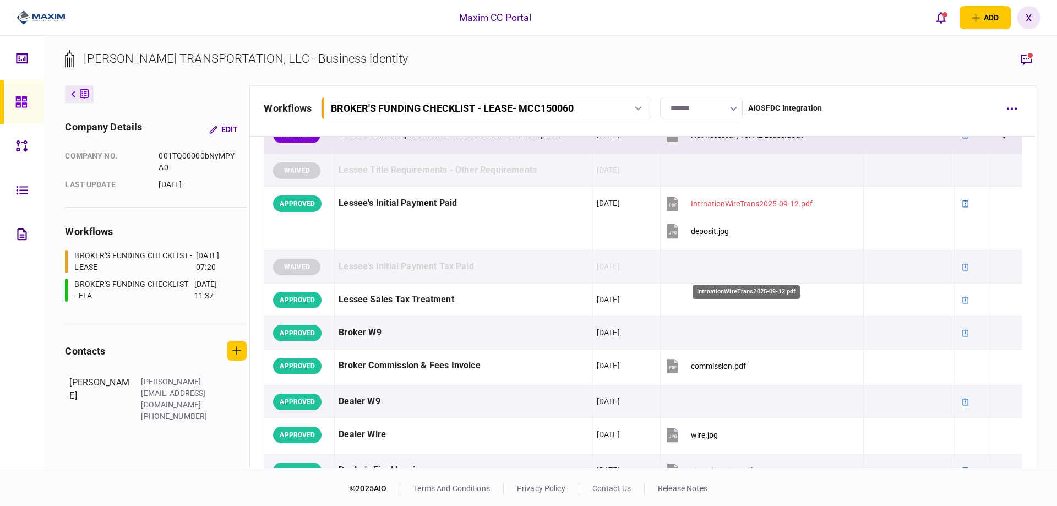
scroll to position [496, 0]
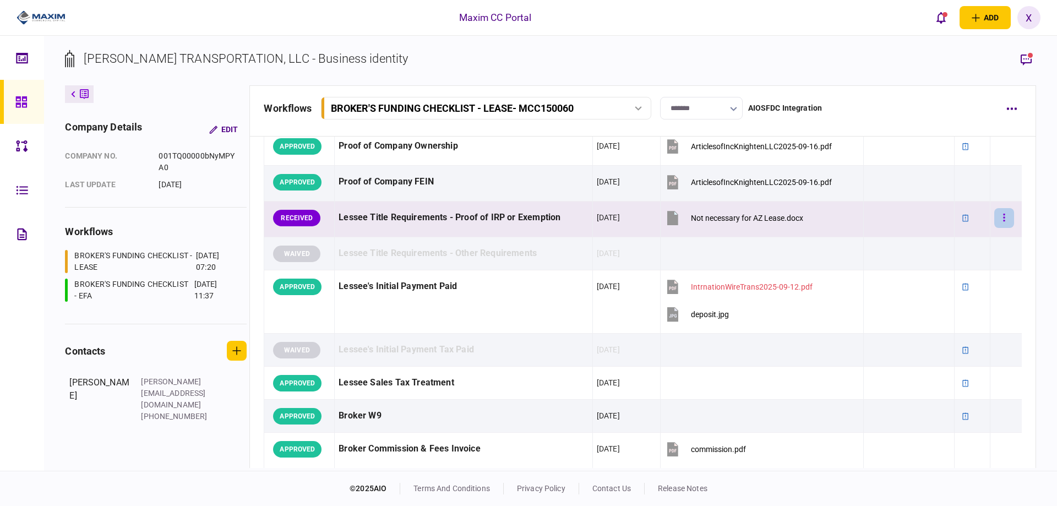
click at [995, 215] on button "button" at bounding box center [1004, 218] width 20 height 20
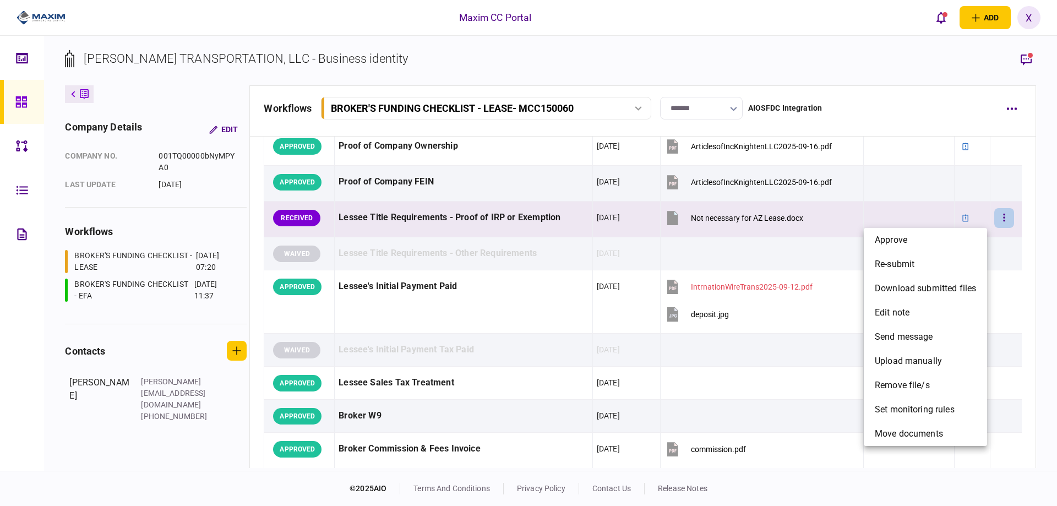
click at [770, 220] on div at bounding box center [528, 253] width 1057 height 506
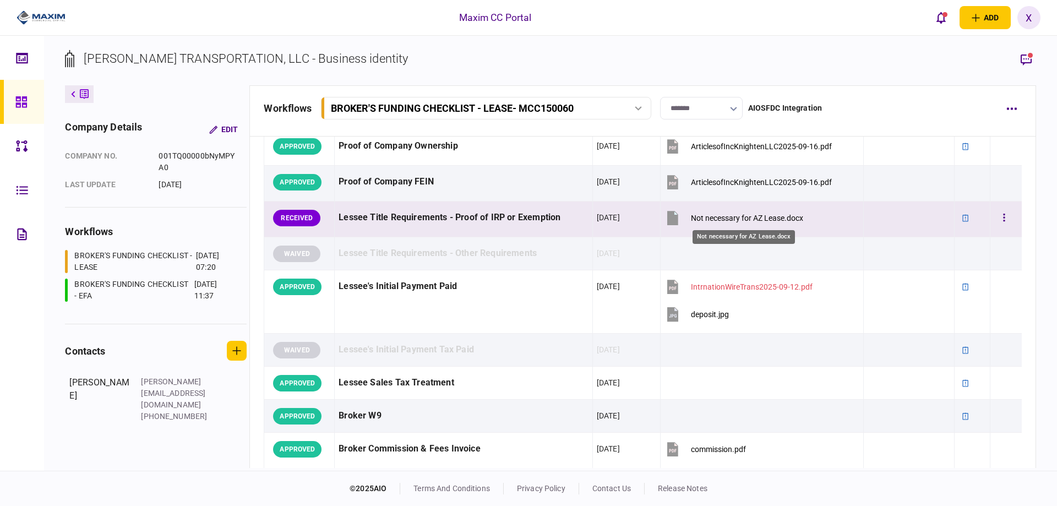
click at [760, 215] on div "Not necessary for AZ Lease.docx" at bounding box center [747, 218] width 112 height 9
click at [994, 213] on button "button" at bounding box center [1004, 218] width 20 height 20
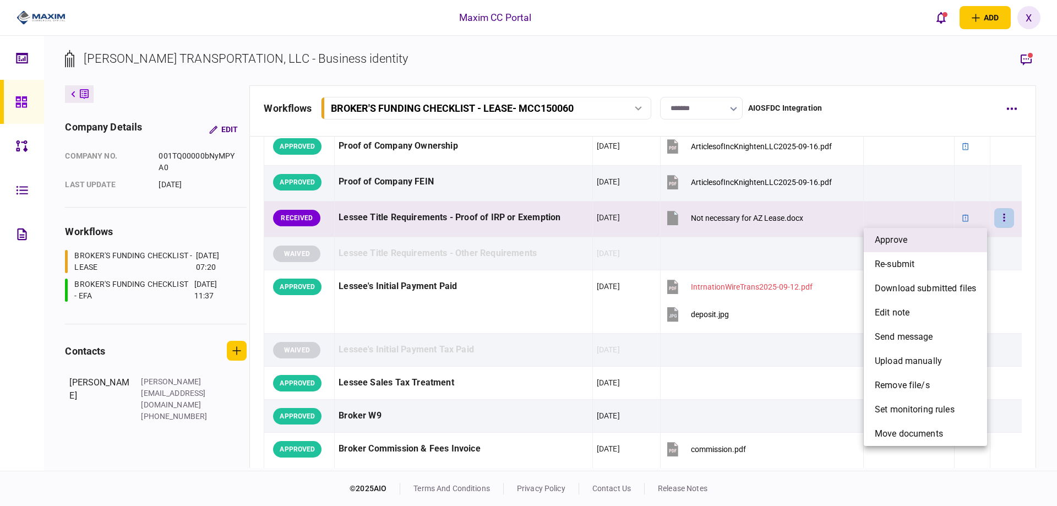
click at [899, 242] on span "approve" at bounding box center [891, 239] width 32 height 13
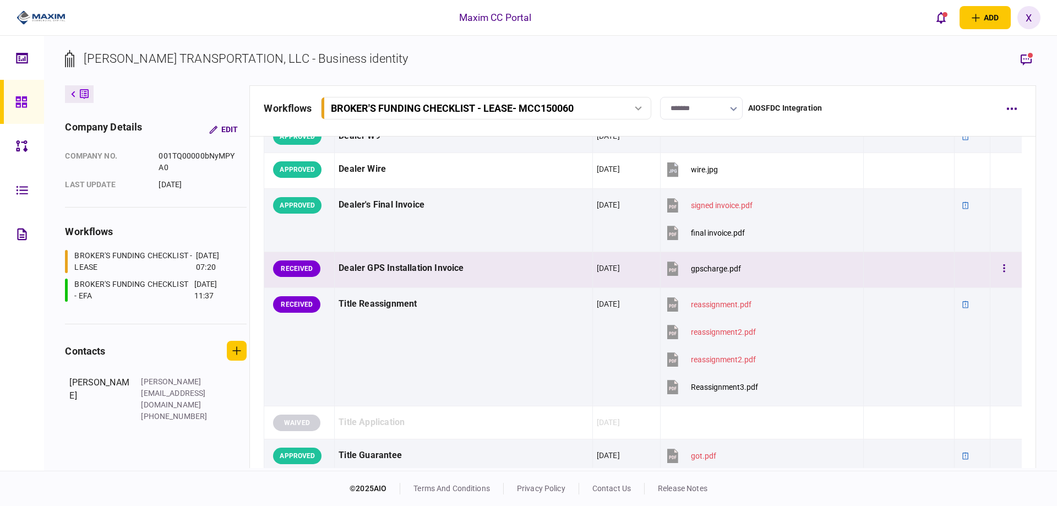
scroll to position [826, 0]
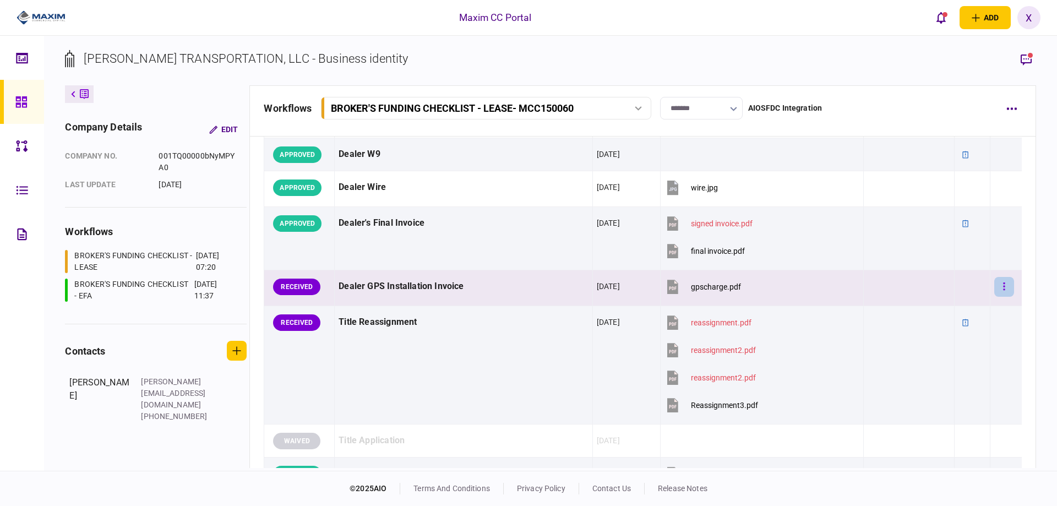
click at [1003, 286] on icon "button" at bounding box center [1004, 286] width 2 height 10
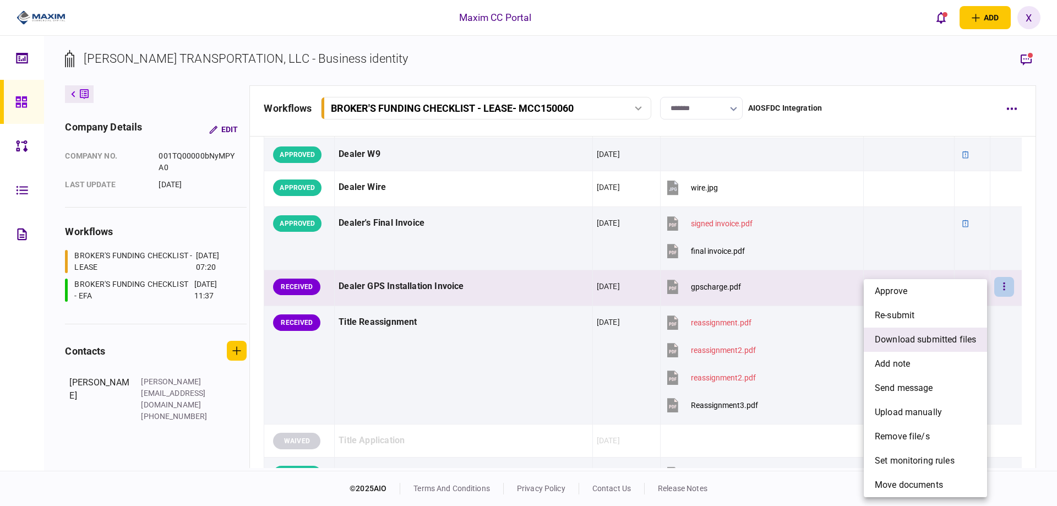
click at [915, 343] on span "download submitted files" at bounding box center [925, 339] width 101 height 13
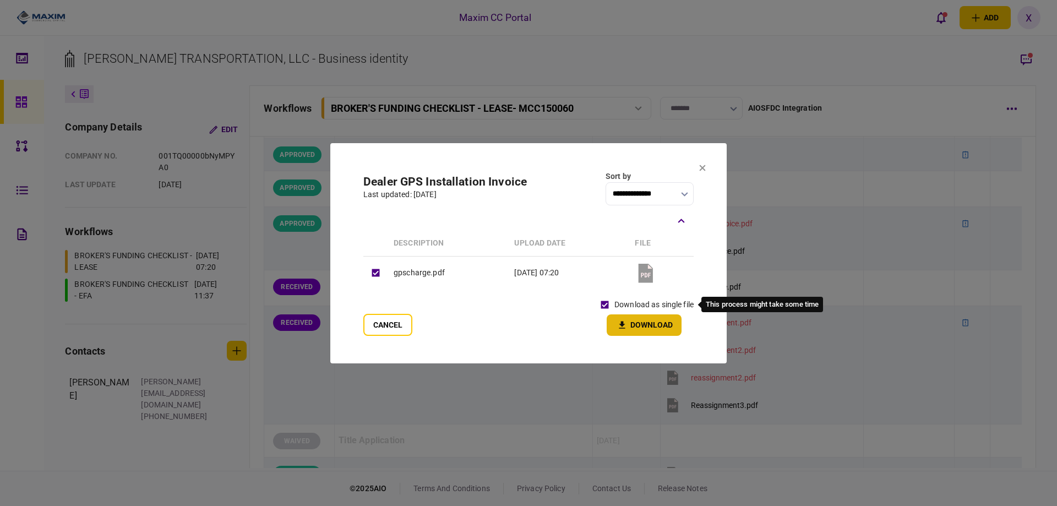
click at [623, 318] on button "Download" at bounding box center [644, 324] width 75 height 21
click at [700, 172] on button at bounding box center [702, 168] width 7 height 9
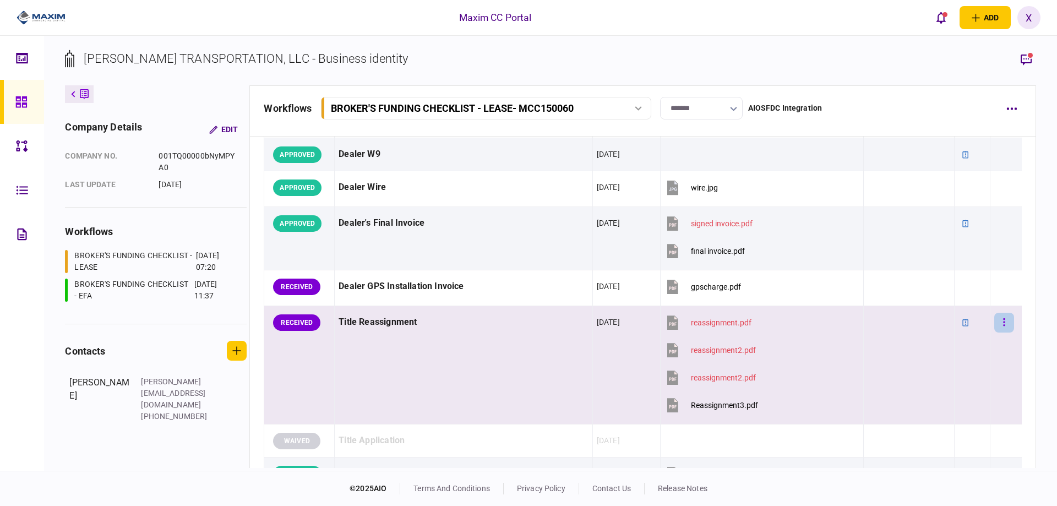
click at [998, 321] on button "button" at bounding box center [1004, 323] width 20 height 20
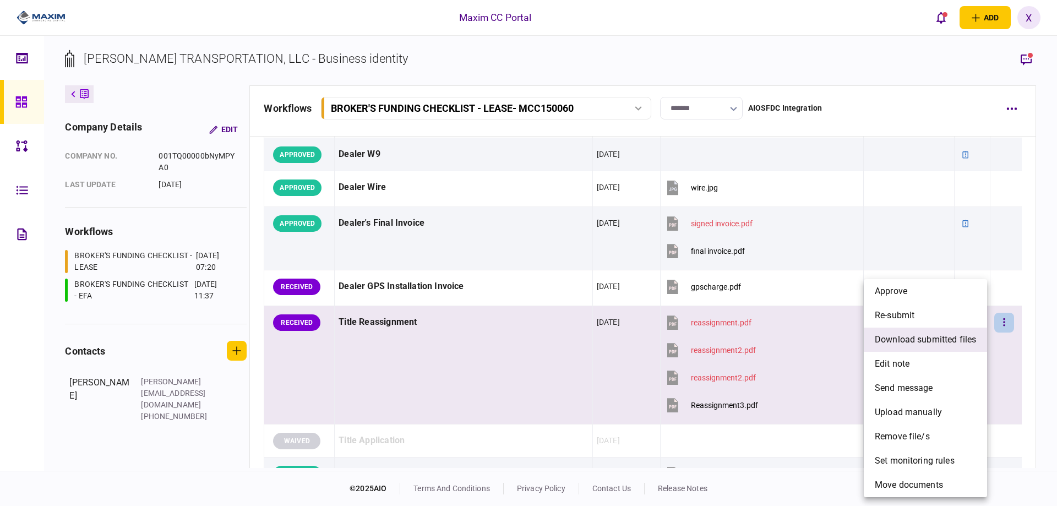
click at [923, 343] on span "download submitted files" at bounding box center [925, 339] width 101 height 13
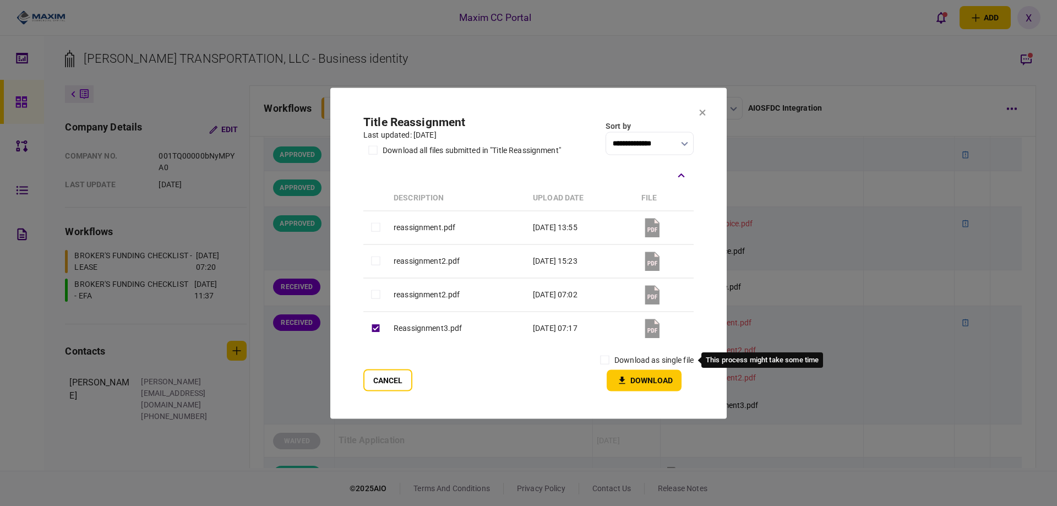
click at [651, 362] on label "download as single file" at bounding box center [653, 360] width 79 height 12
click at [615, 357] on label "download as single file" at bounding box center [653, 360] width 79 height 12
click at [644, 381] on button "Download" at bounding box center [644, 379] width 75 height 21
click at [407, 387] on button "Cancel" at bounding box center [387, 380] width 49 height 22
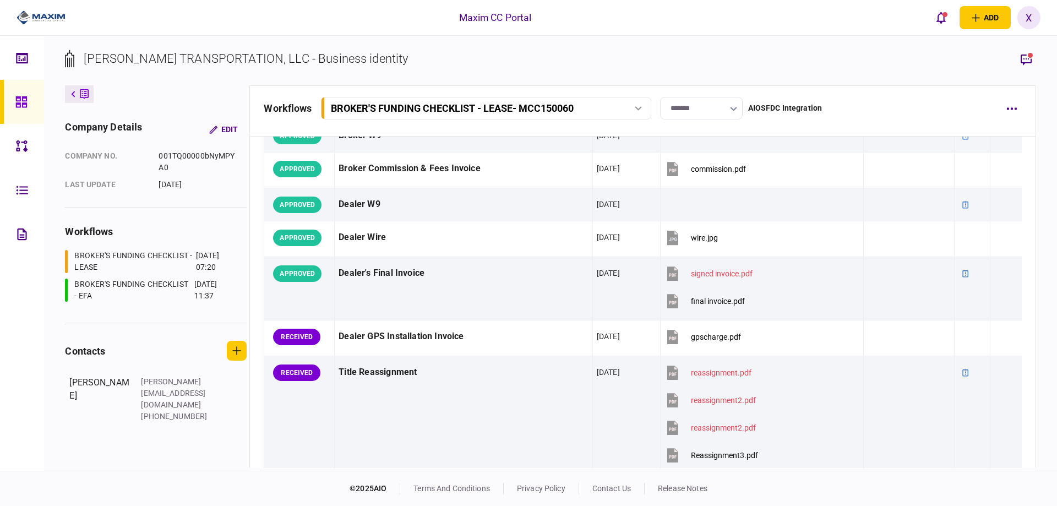
scroll to position [771, 0]
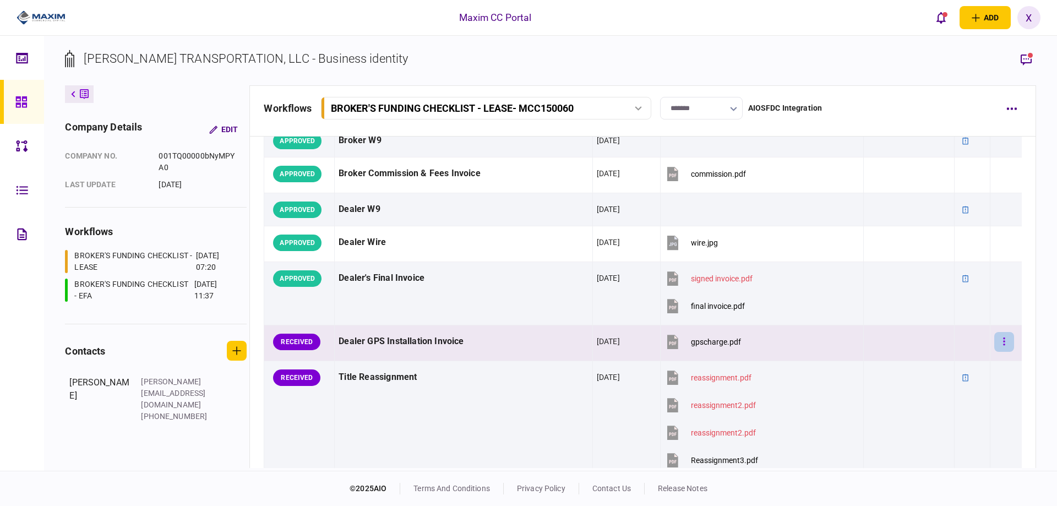
click at [1000, 337] on button "button" at bounding box center [1004, 342] width 20 height 20
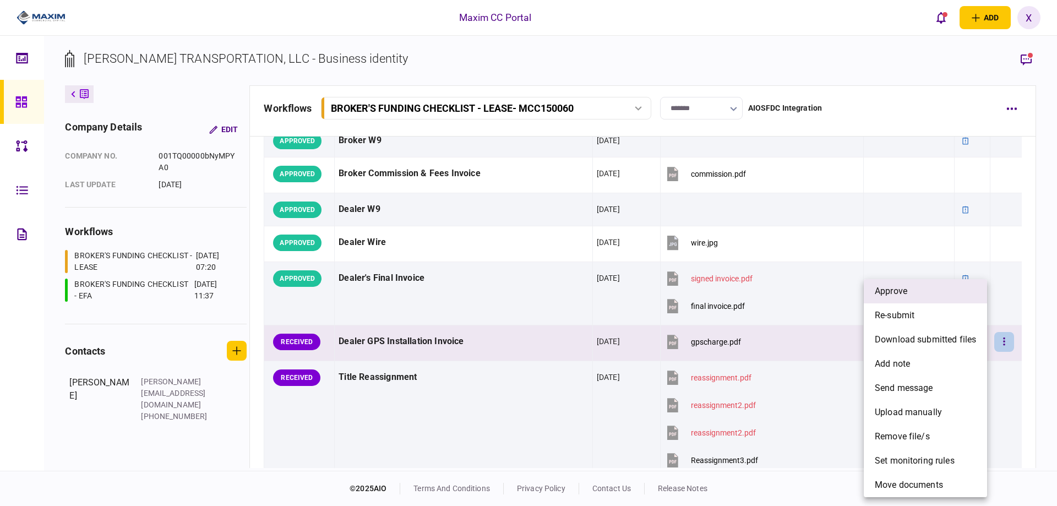
click at [914, 291] on li "approve" at bounding box center [925, 291] width 123 height 24
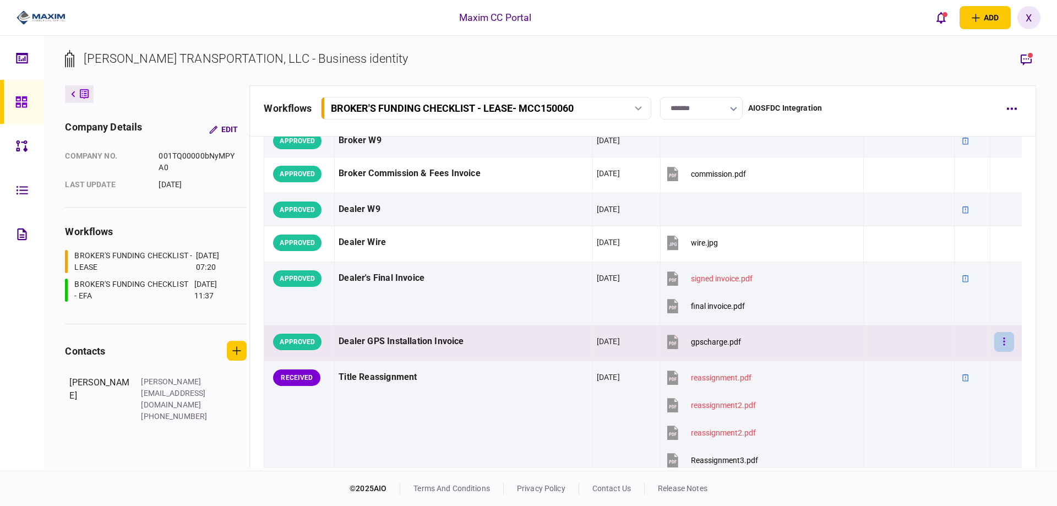
click at [994, 340] on button "button" at bounding box center [1004, 342] width 20 height 20
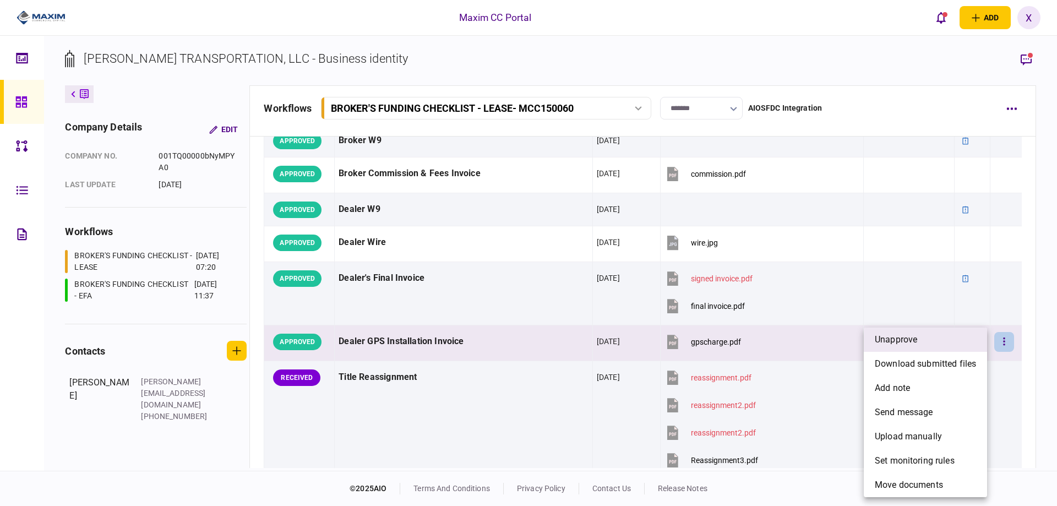
click at [923, 340] on li "unapprove" at bounding box center [925, 340] width 123 height 24
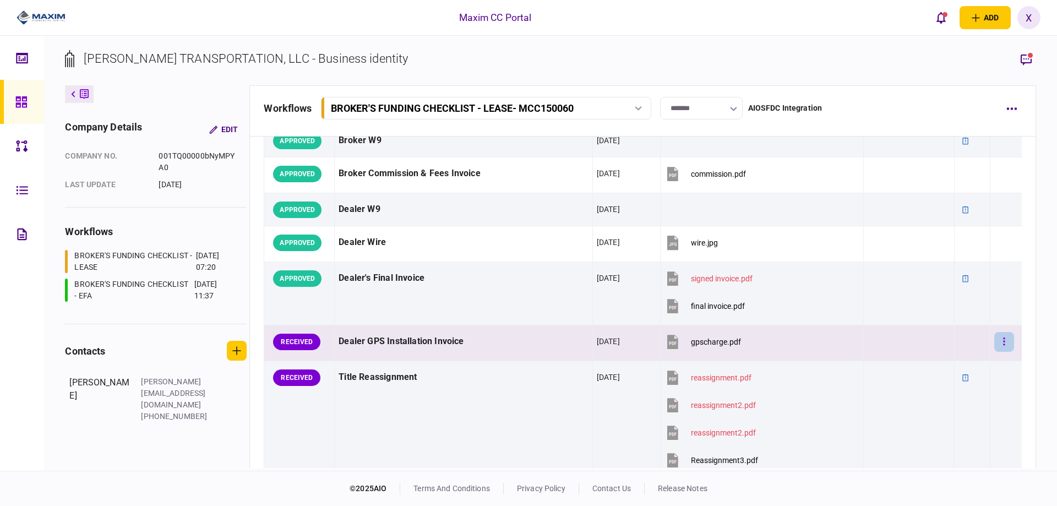
click at [994, 342] on button "button" at bounding box center [1004, 342] width 20 height 20
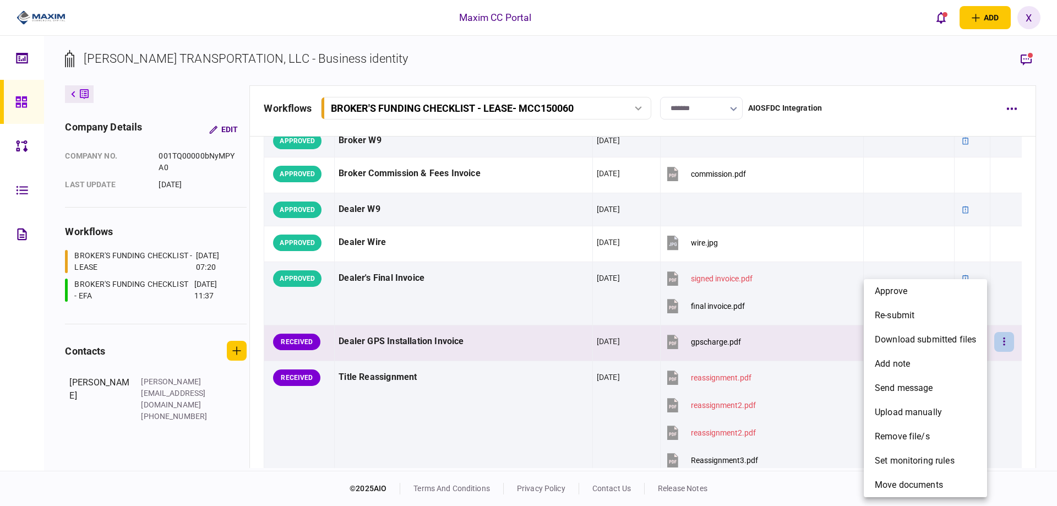
click at [999, 341] on div at bounding box center [528, 253] width 1057 height 506
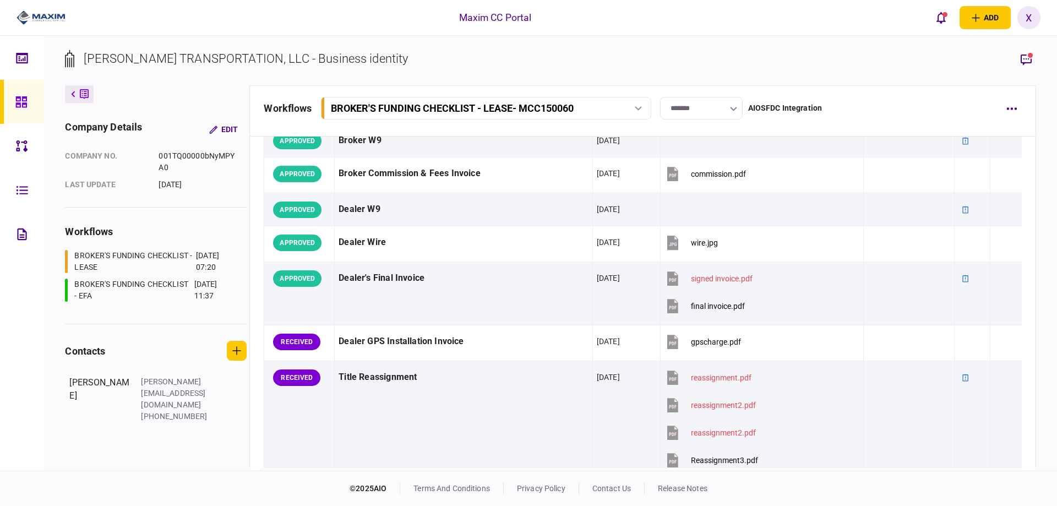
click at [994, 338] on button "button" at bounding box center [1004, 342] width 20 height 20
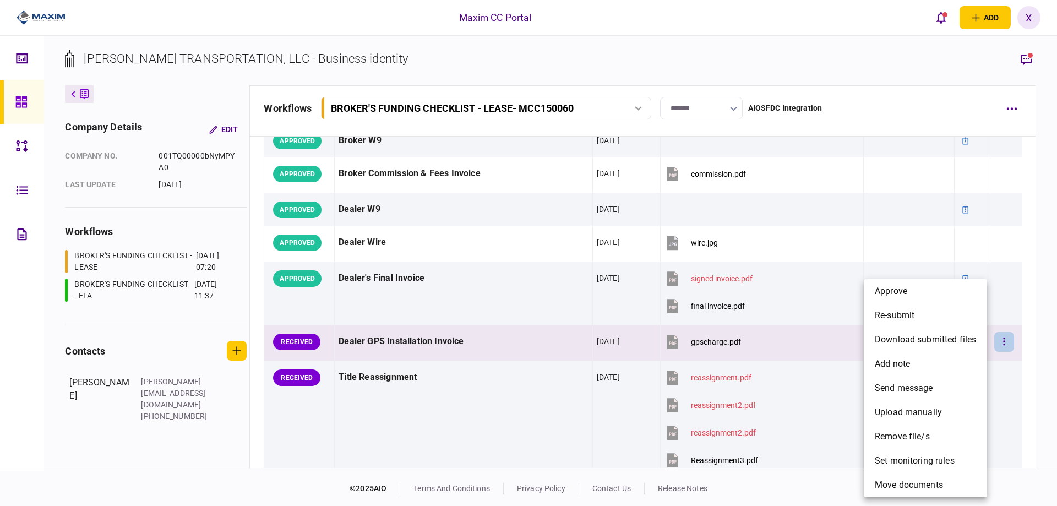
click at [994, 338] on div at bounding box center [528, 253] width 1057 height 506
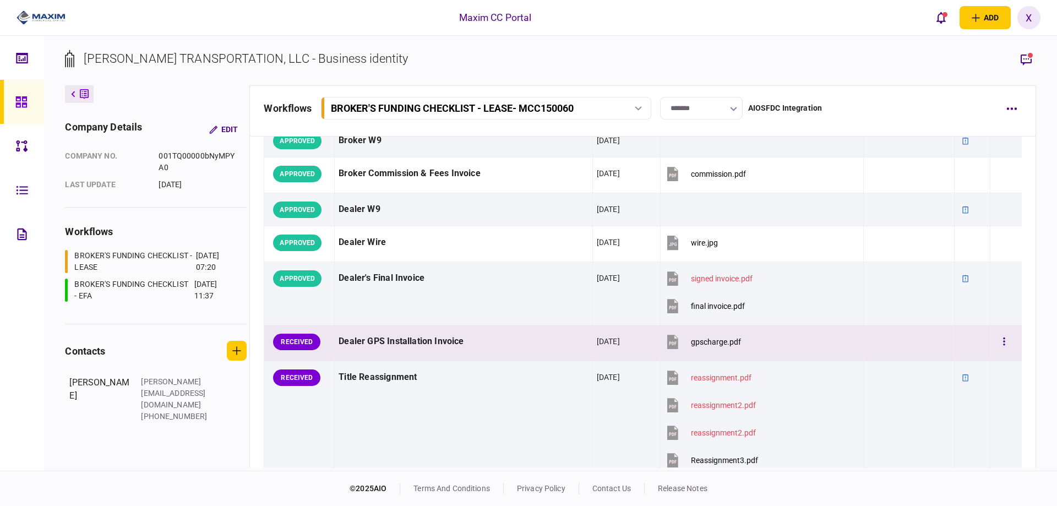
click at [314, 341] on div "RECEIVED" at bounding box center [296, 342] width 47 height 17
drag, startPoint x: 313, startPoint y: 340, endPoint x: 371, endPoint y: 344, distance: 58.5
click at [313, 340] on div "RECEIVED" at bounding box center [296, 342] width 47 height 17
click at [1003, 339] on icon "button" at bounding box center [1004, 341] width 2 height 10
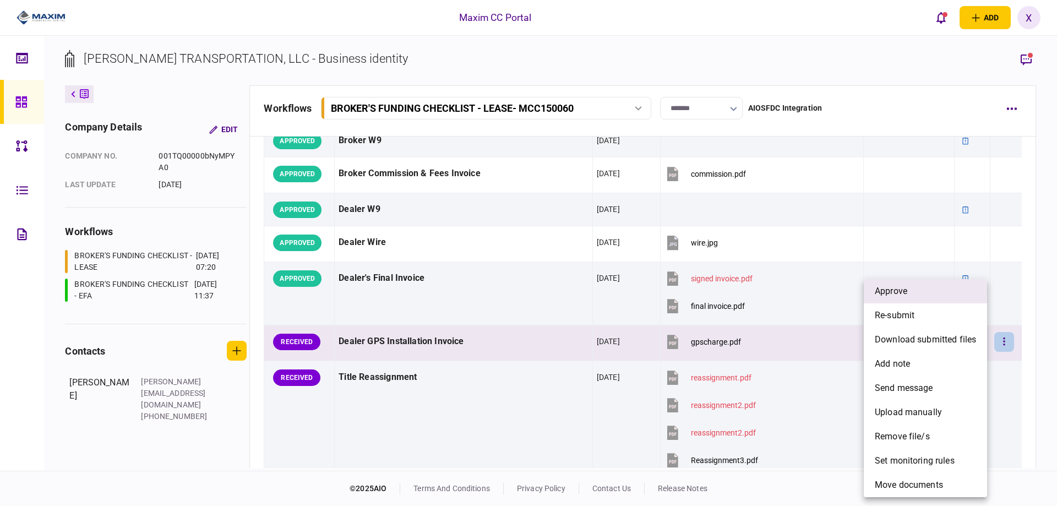
click at [916, 293] on li "approve" at bounding box center [925, 291] width 123 height 24
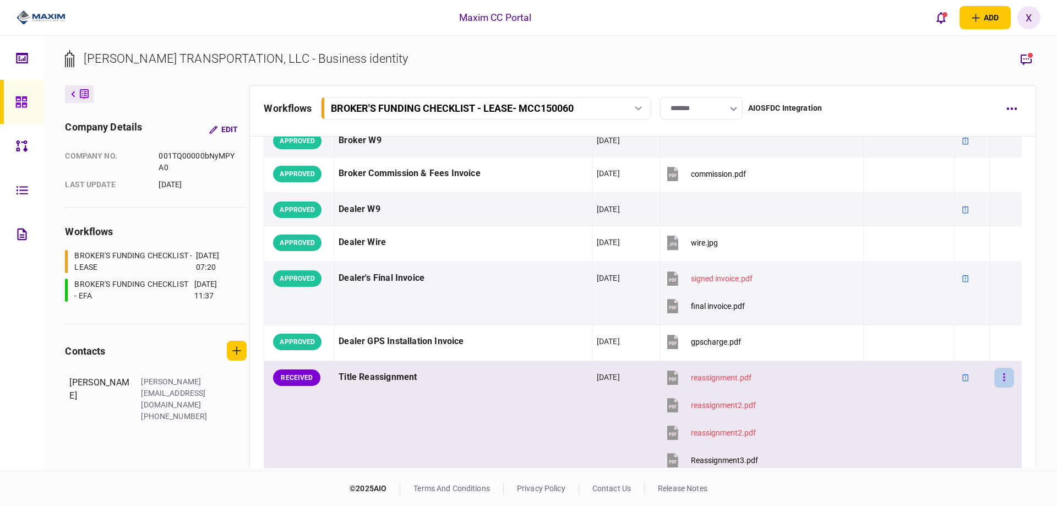
click at [1004, 377] on icon "button" at bounding box center [1005, 377] width 2 height 8
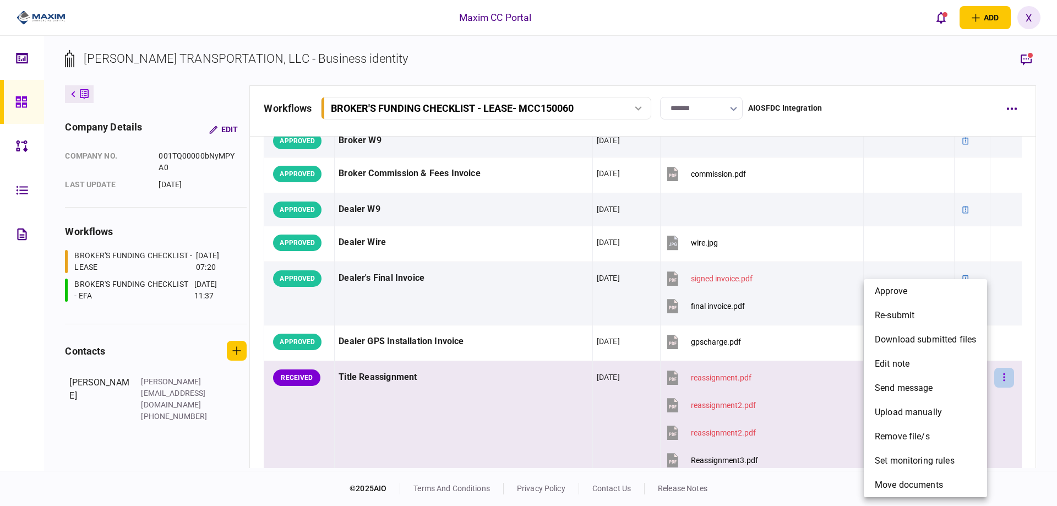
click at [998, 377] on div at bounding box center [528, 253] width 1057 height 506
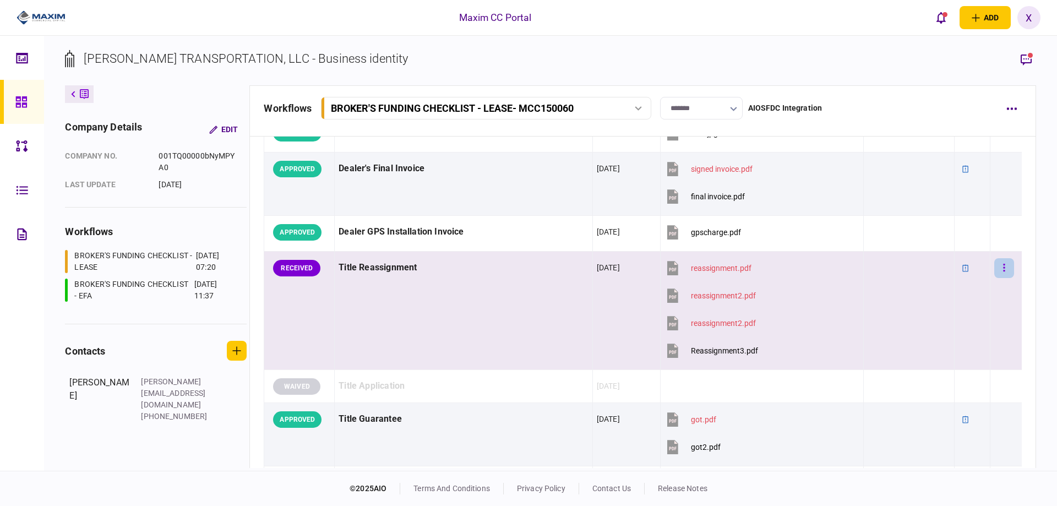
scroll to position [881, 0]
click at [994, 262] on button "button" at bounding box center [1004, 268] width 20 height 20
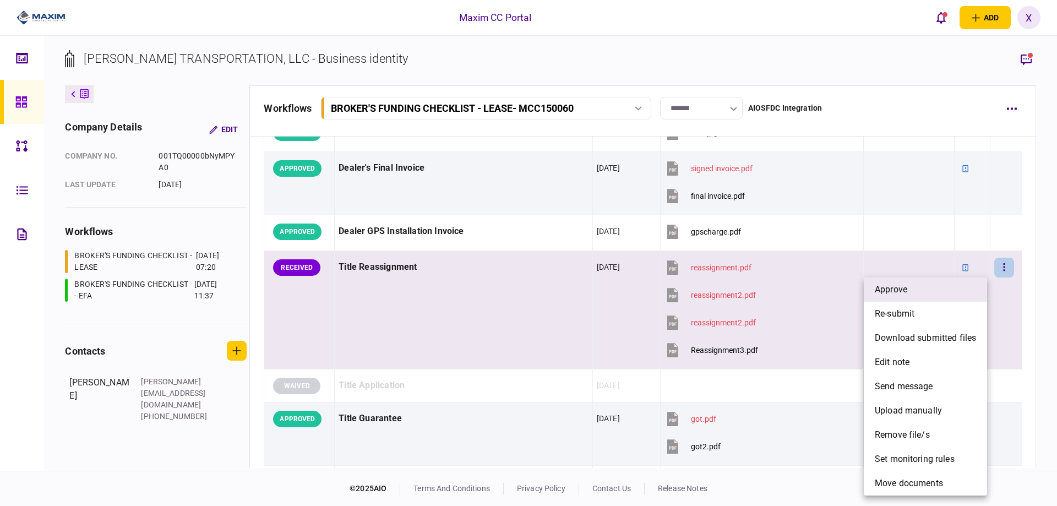
click at [915, 286] on li "approve" at bounding box center [925, 289] width 123 height 24
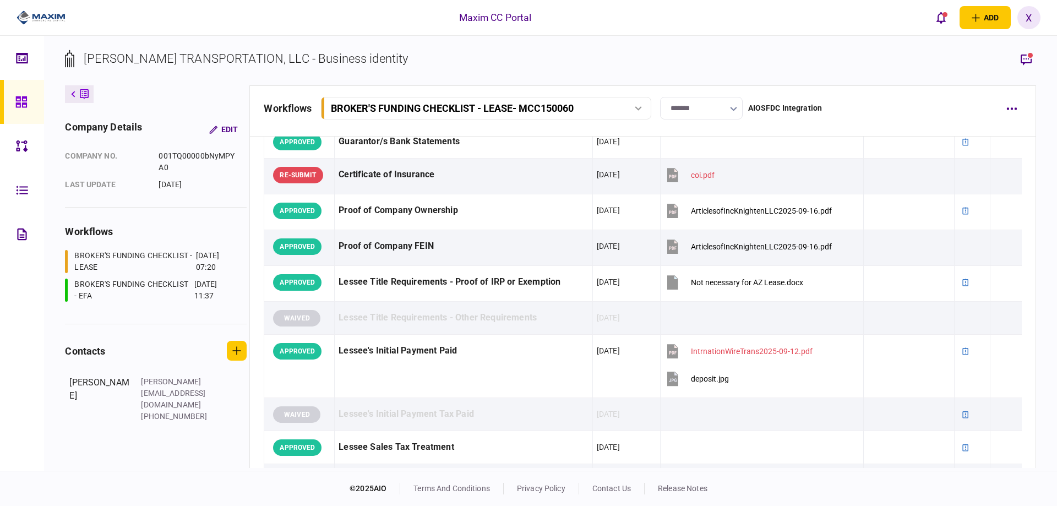
scroll to position [188, 0]
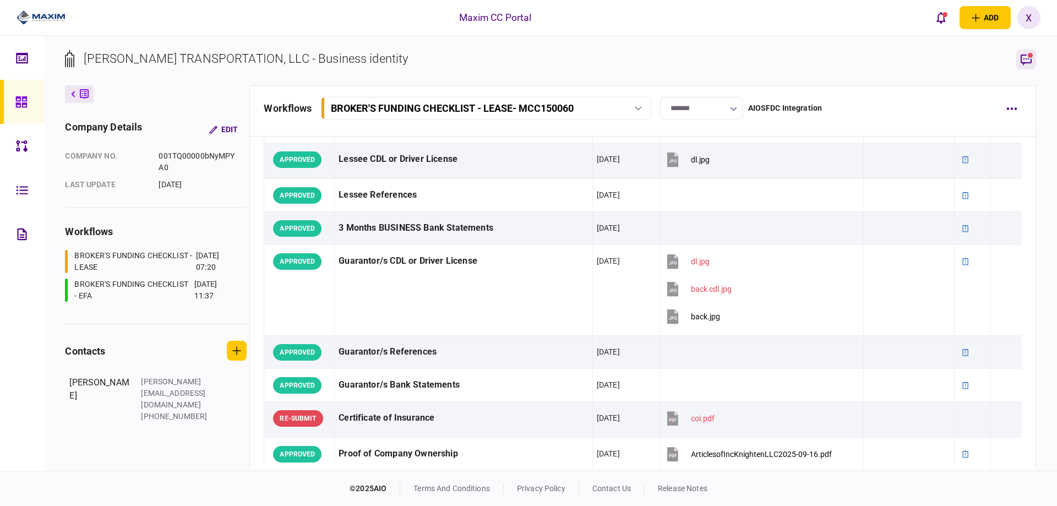
click at [1029, 57] on rect "button" at bounding box center [1030, 55] width 5 height 5
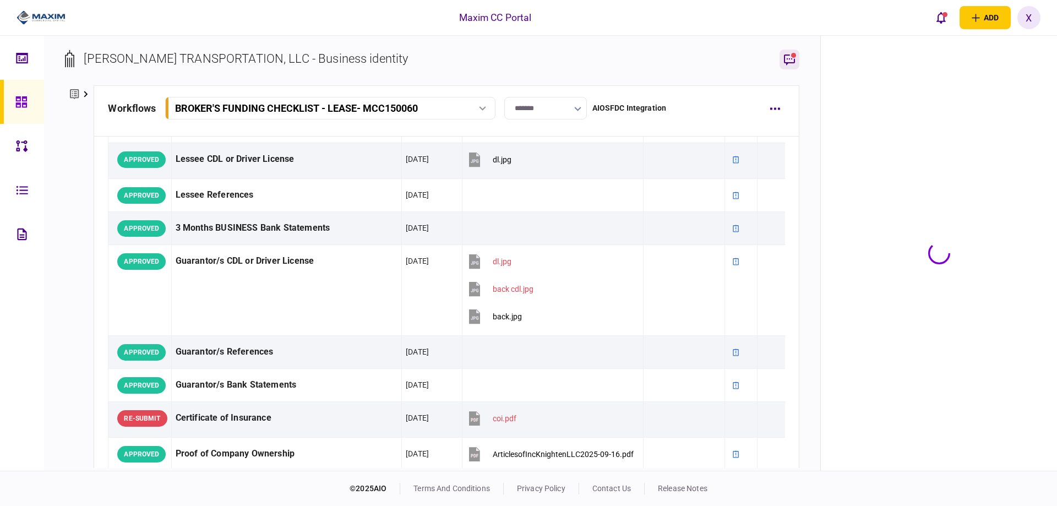
scroll to position [201, 0]
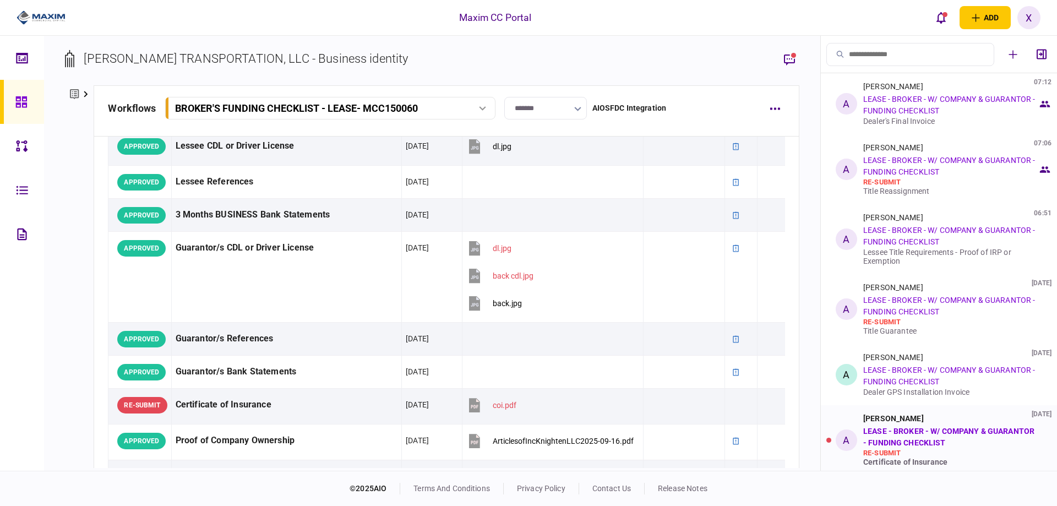
click at [945, 427] on link "LEASE - BROKER - W/ COMPANY & GUARANTOR - FUNDING CHECKLIST" at bounding box center [948, 437] width 171 height 20
click at [827, 444] on li "A Allyson Berard 18 Sep 2025 LEASE - BROKER - W/ COMPANY & GUARANTOR - FUNDING …" at bounding box center [939, 440] width 236 height 70
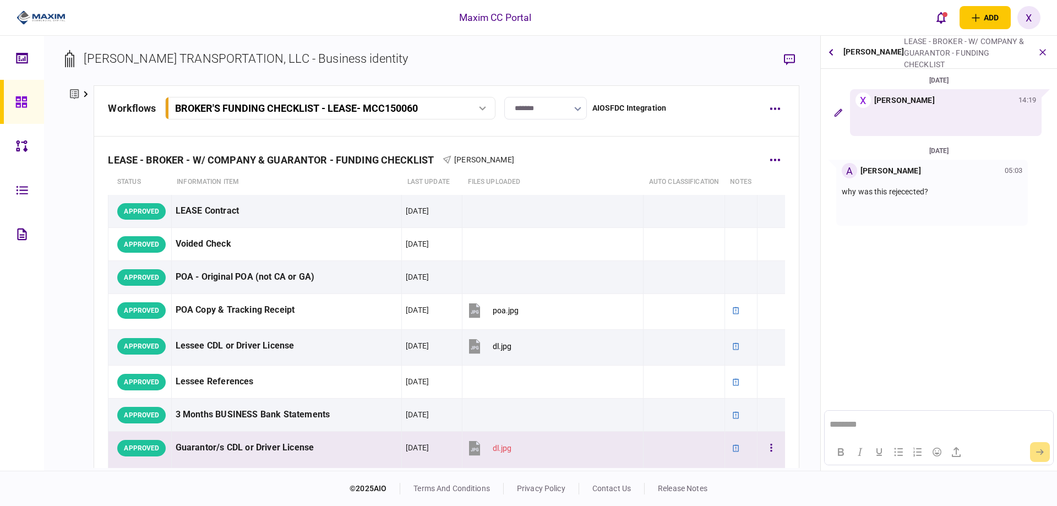
scroll to position [0, 0]
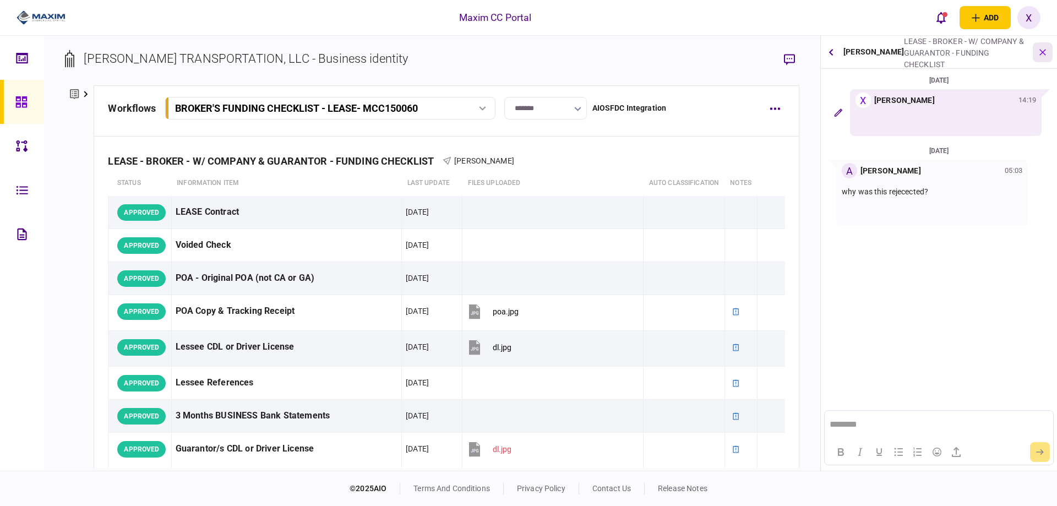
click at [1039, 51] on icon "button" at bounding box center [1043, 52] width 13 height 13
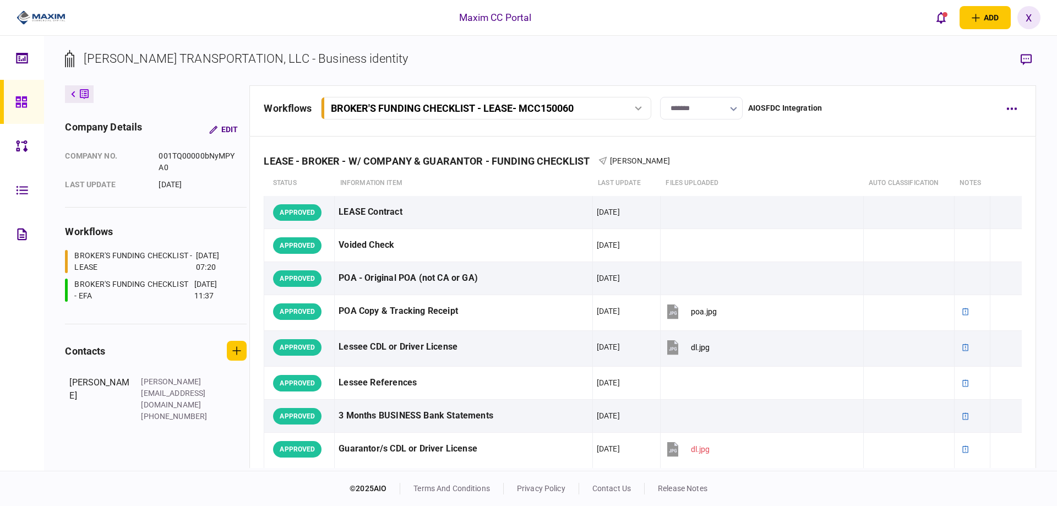
click at [62, 19] on img at bounding box center [41, 17] width 49 height 17
click at [20, 97] on icon at bounding box center [20, 101] width 11 height 11
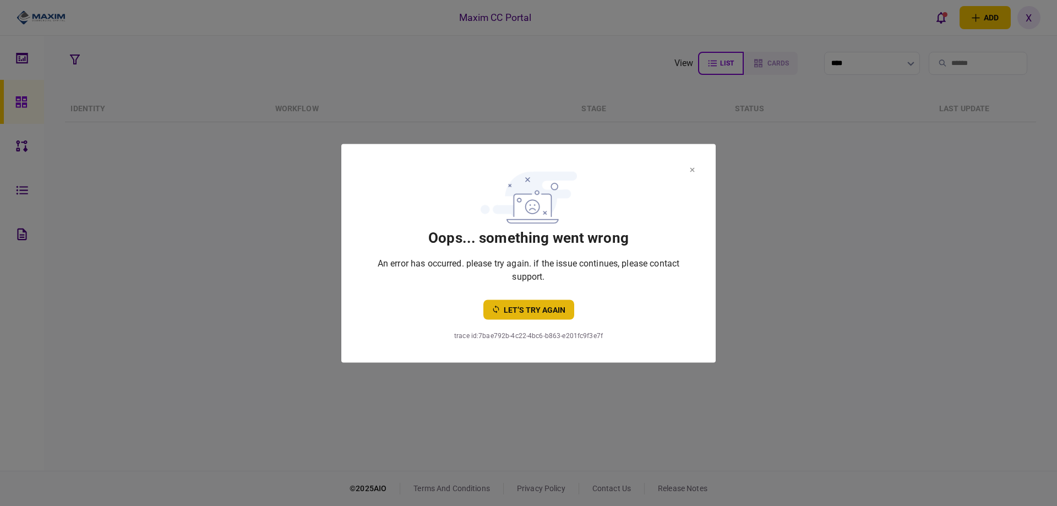
click at [557, 315] on button "let’s try again" at bounding box center [528, 310] width 91 height 20
drag, startPoint x: 685, startPoint y: 160, endPoint x: 695, endPoint y: 166, distance: 12.4
click at [688, 162] on section "oops... something went wrong An error has occurred. please try again. if the is…" at bounding box center [528, 253] width 374 height 219
click at [695, 167] on section "oops... something went wrong An error has occurred. please try again. if the is…" at bounding box center [528, 253] width 374 height 219
click at [690, 167] on icon at bounding box center [692, 169] width 5 height 4
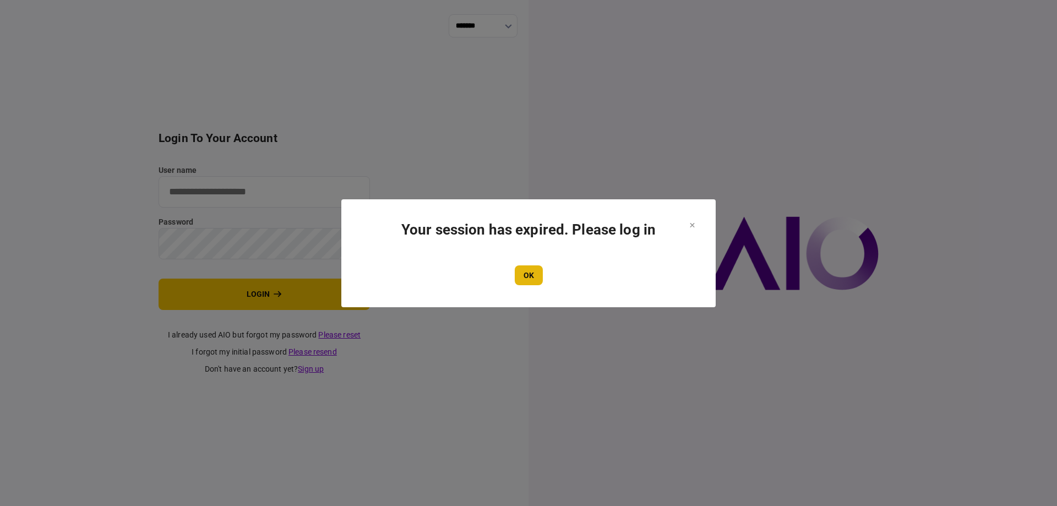
type input "*******"
click at [532, 276] on button "OK" at bounding box center [529, 275] width 28 height 20
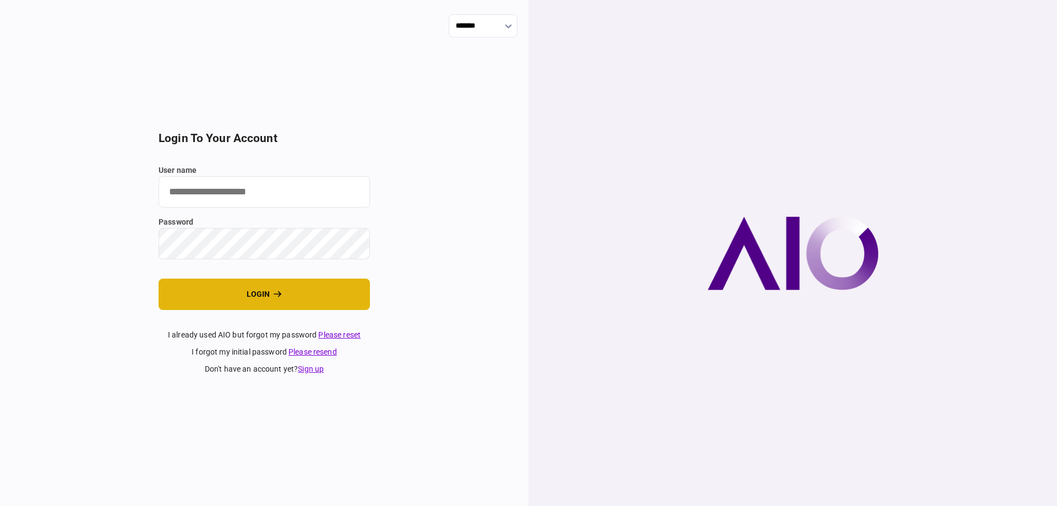
type input "*******"
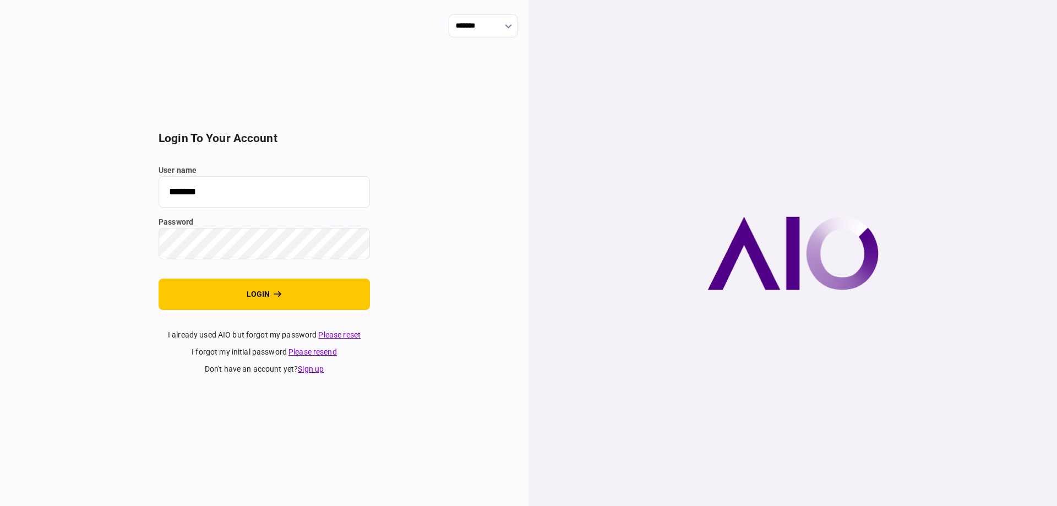
drag, startPoint x: 302, startPoint y: 298, endPoint x: 275, endPoint y: 92, distance: 207.1
click at [304, 298] on button "login" at bounding box center [264, 294] width 211 height 31
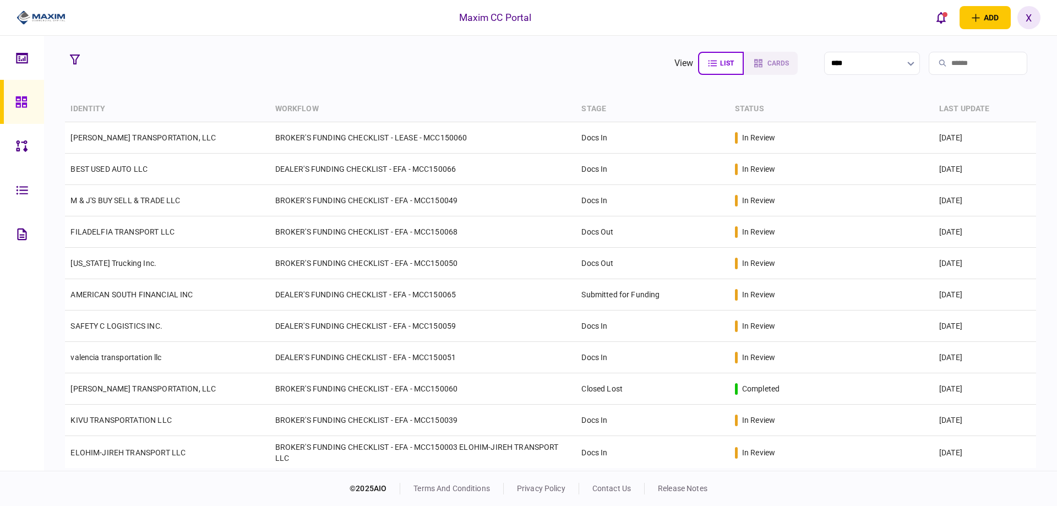
click at [48, 19] on img at bounding box center [41, 17] width 49 height 17
click at [18, 111] on div at bounding box center [24, 102] width 18 height 44
click at [20, 103] on icon at bounding box center [20, 101] width 11 height 11
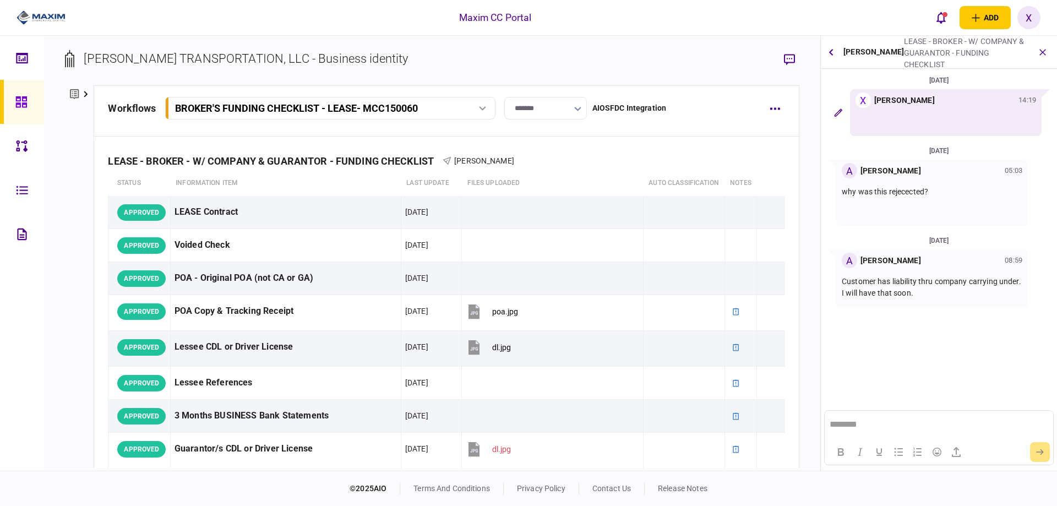
click at [56, 13] on img at bounding box center [41, 17] width 49 height 17
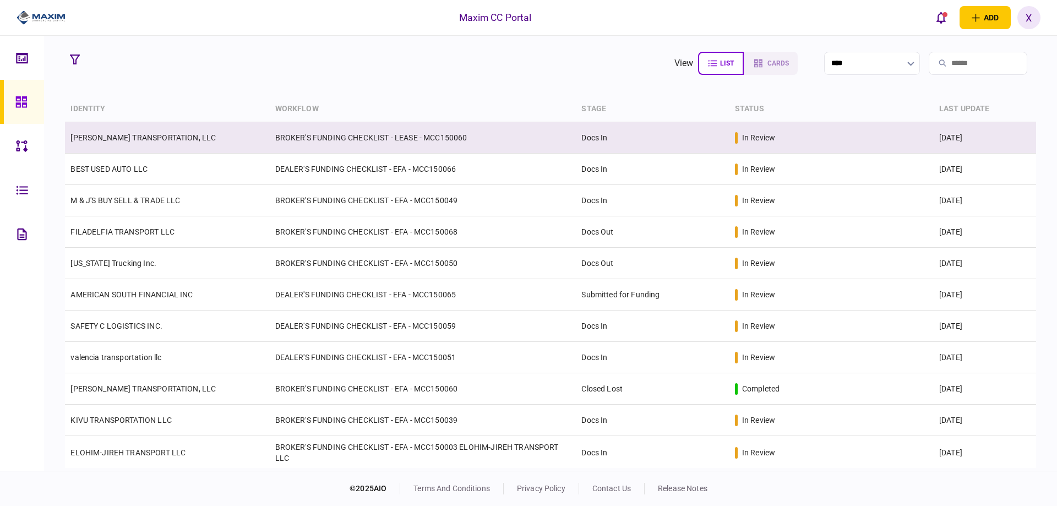
click at [143, 143] on td "[PERSON_NAME] TRANSPORTATION, LLC" at bounding box center [167, 137] width 204 height 31
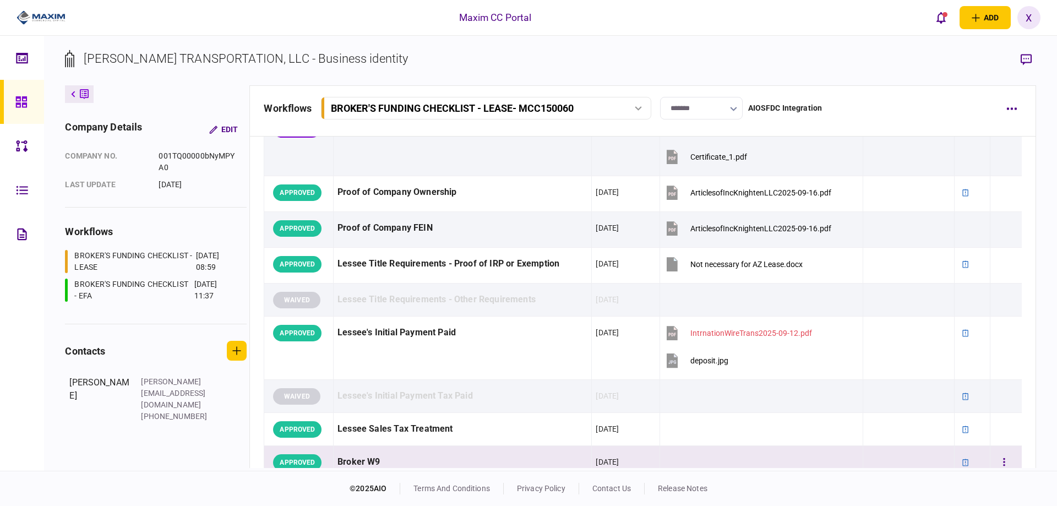
scroll to position [385, 0]
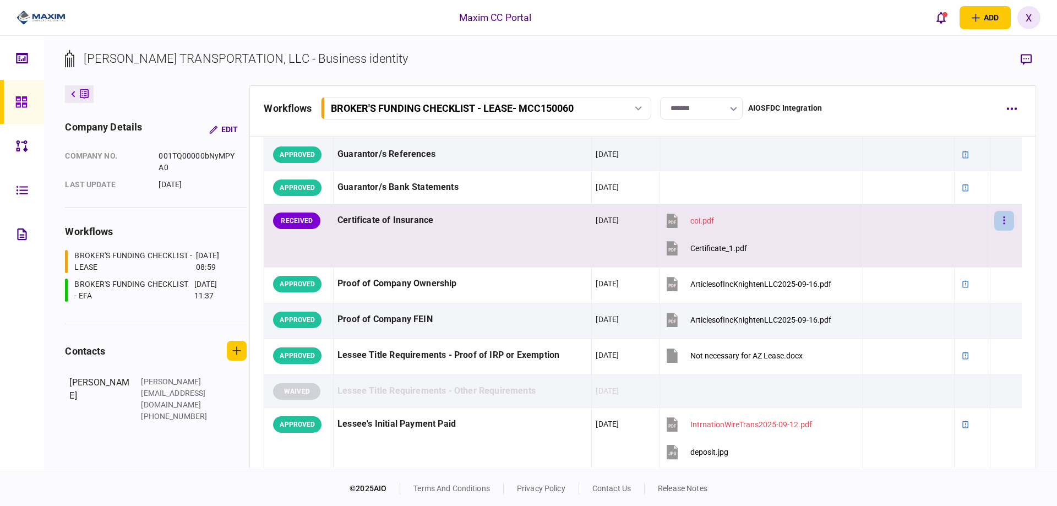
click at [1003, 221] on button "button" at bounding box center [1004, 221] width 20 height 20
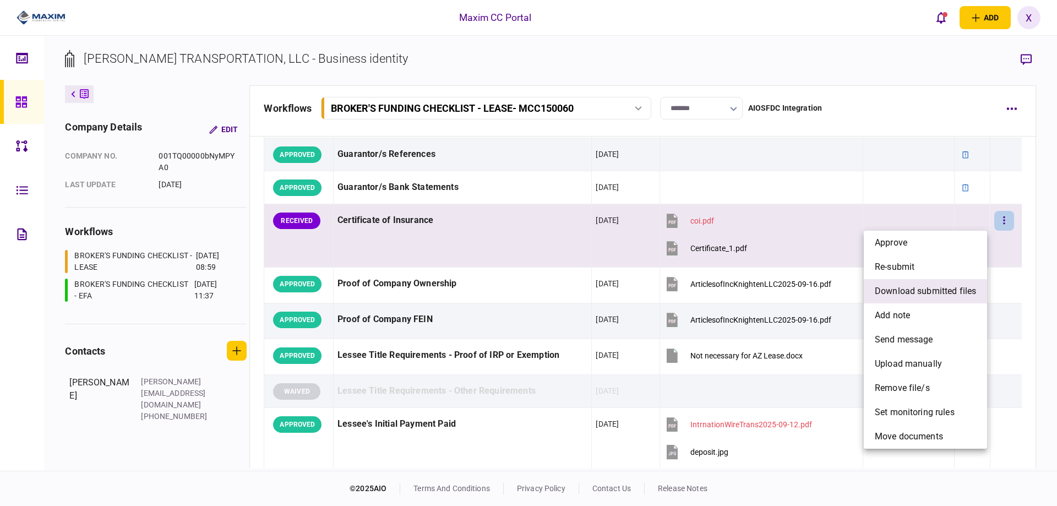
click at [937, 292] on span "download submitted files" at bounding box center [925, 291] width 101 height 13
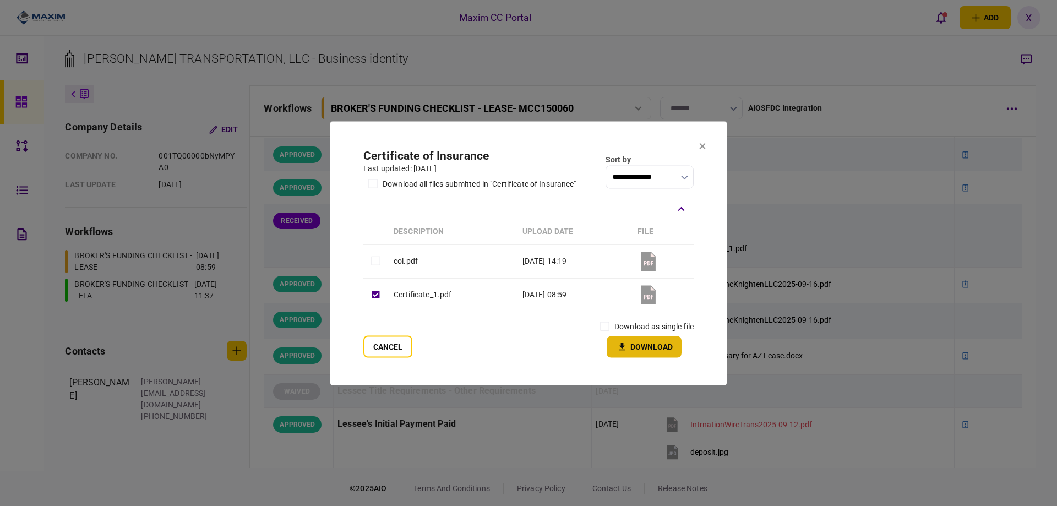
click at [638, 347] on button "Download" at bounding box center [644, 346] width 75 height 21
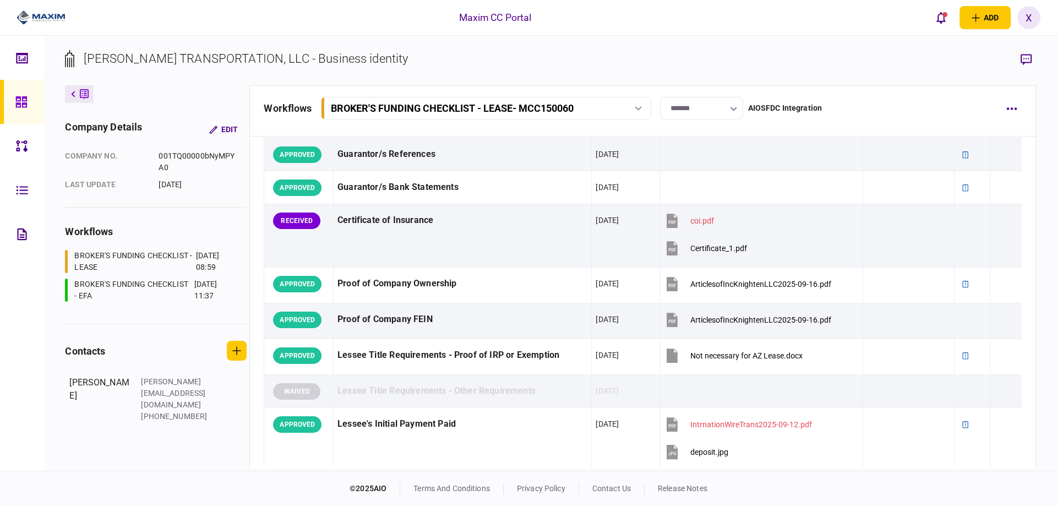
click at [719, 31] on div "Maxim CC Portal add business identity individual identity X X Xiomara Rodriguez…" at bounding box center [528, 17] width 1057 height 35
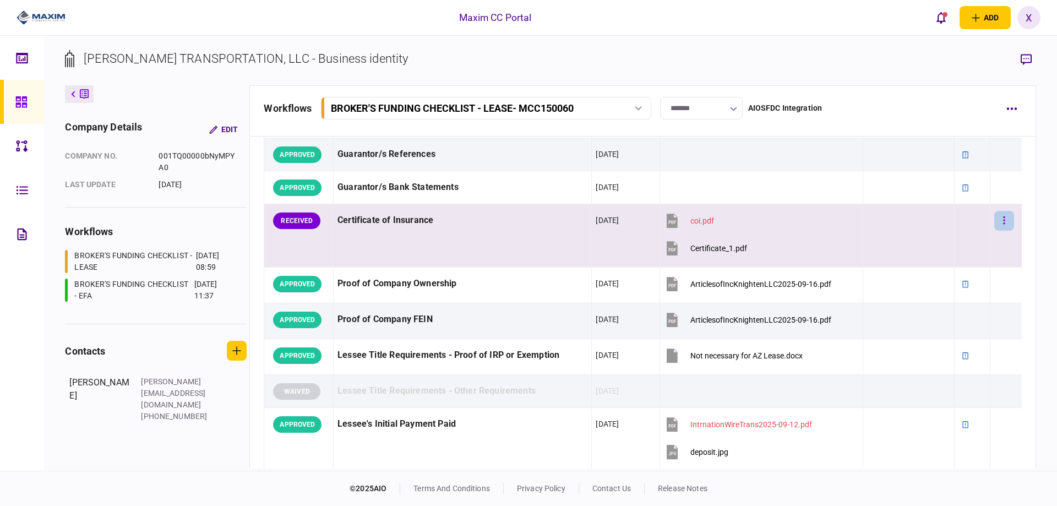
click at [1003, 221] on button "button" at bounding box center [1004, 221] width 20 height 20
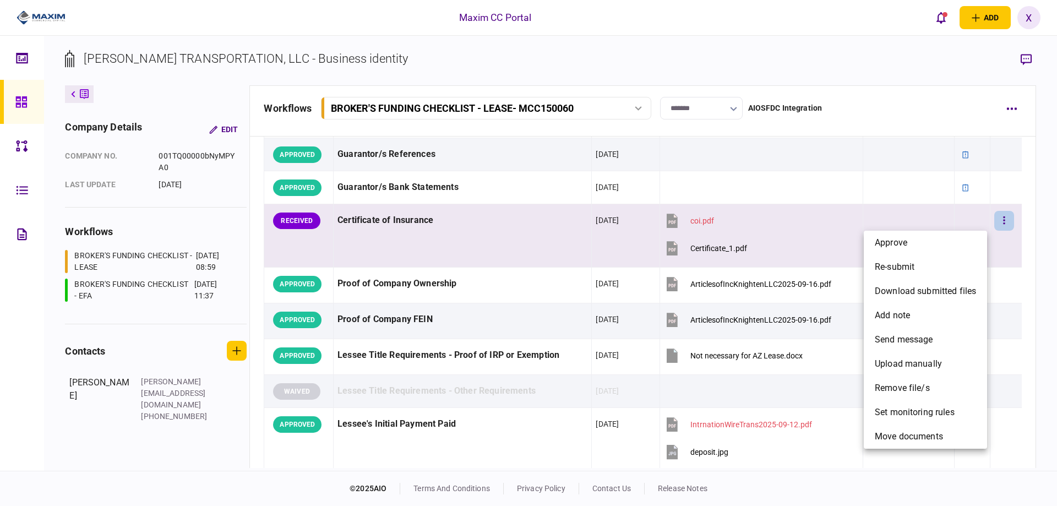
click at [997, 219] on div at bounding box center [528, 253] width 1057 height 506
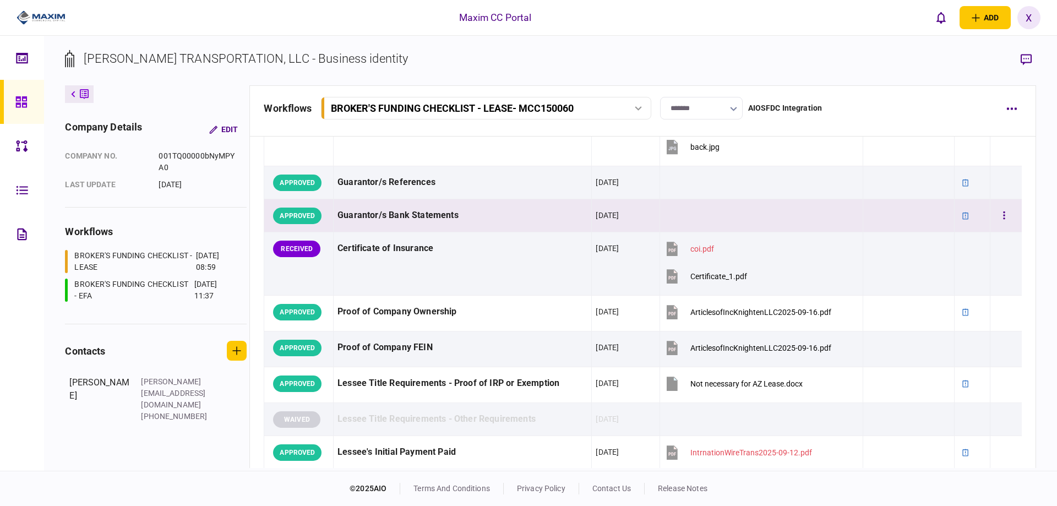
scroll to position [361, 0]
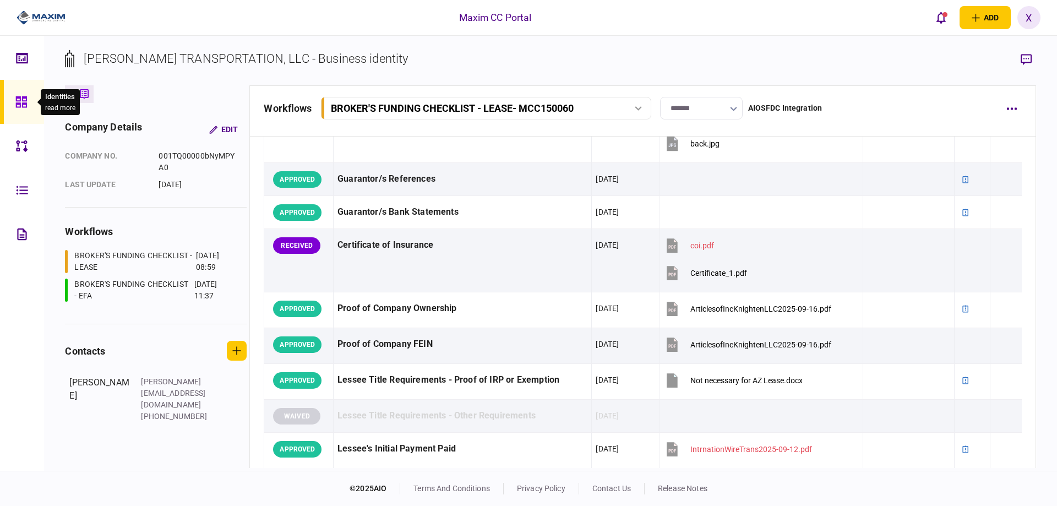
click at [27, 104] on icon at bounding box center [21, 102] width 12 height 13
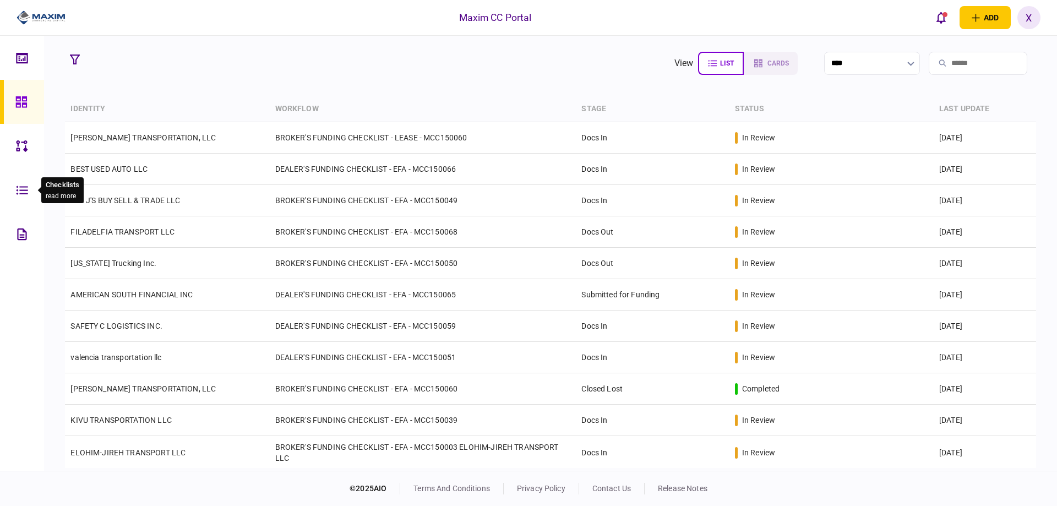
click at [24, 183] on div at bounding box center [25, 190] width 18 height 44
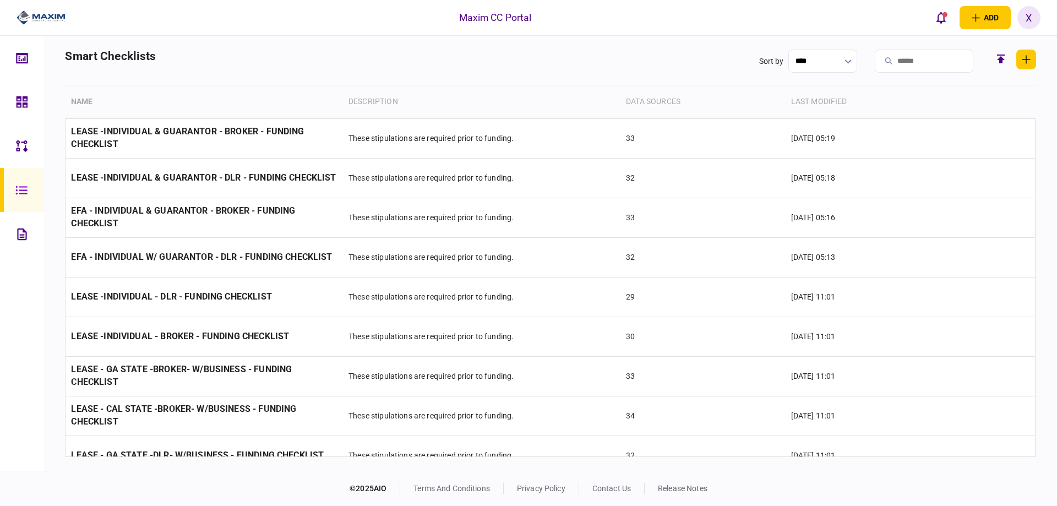
click at [15, 101] on link at bounding box center [22, 102] width 44 height 44
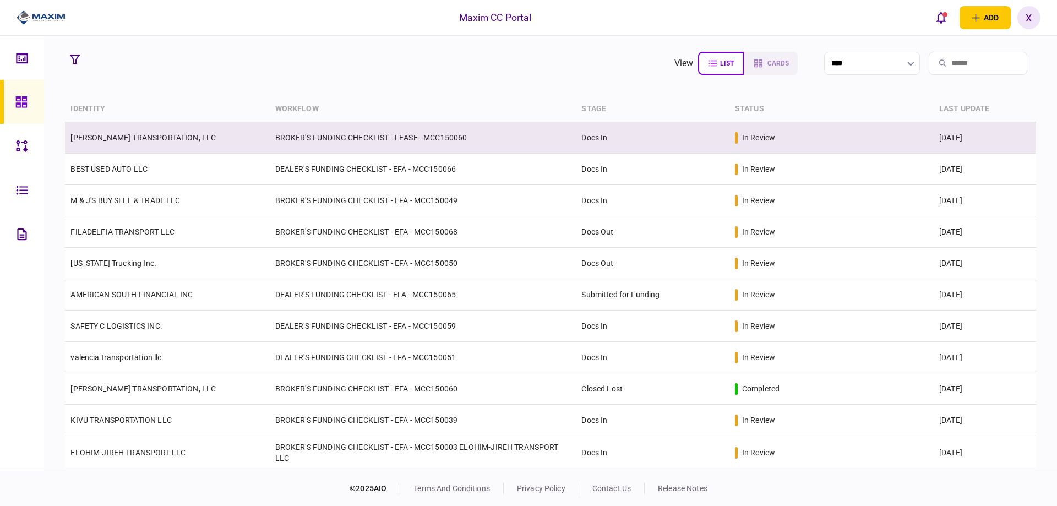
click at [130, 141] on link "[PERSON_NAME] TRANSPORTATION, LLC" at bounding box center [142, 137] width 145 height 9
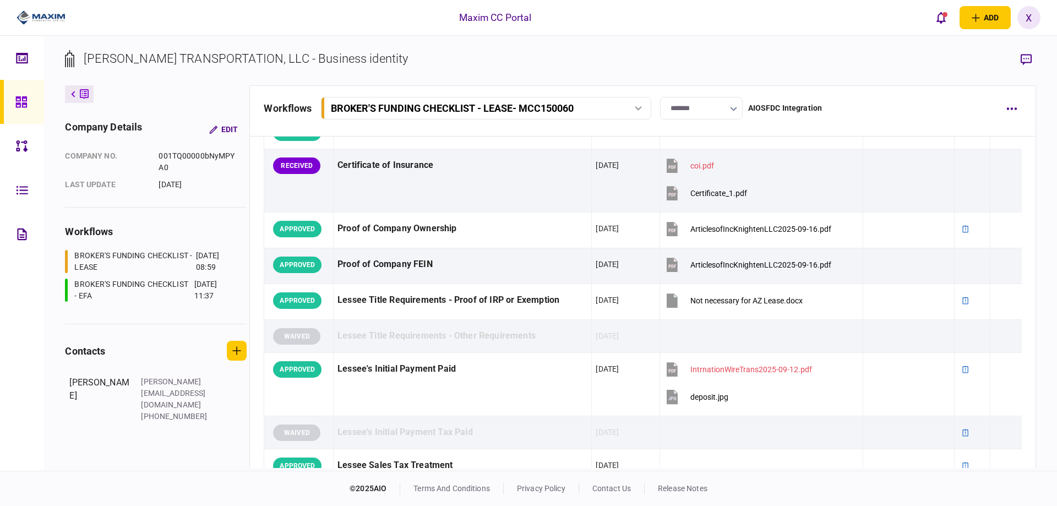
scroll to position [275, 0]
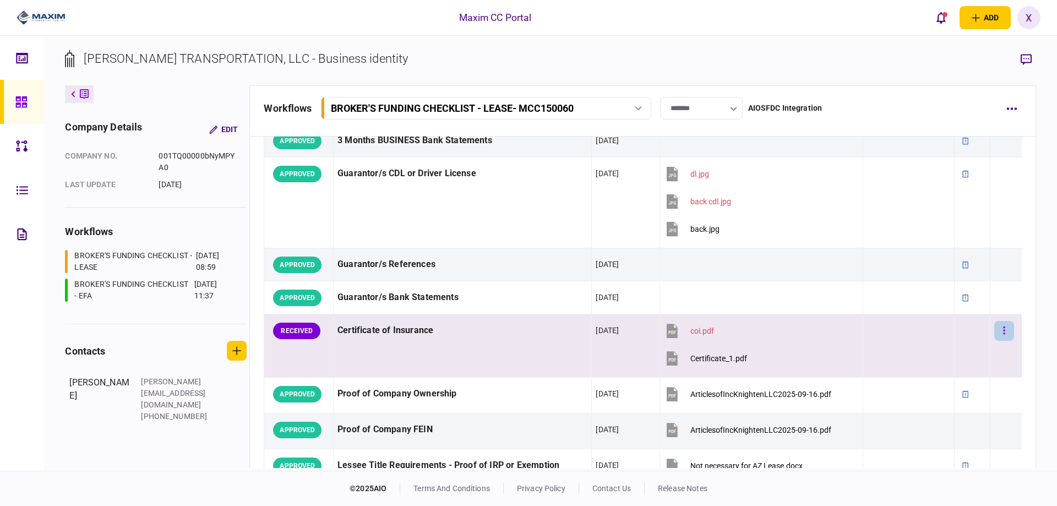
click at [994, 326] on button "button" at bounding box center [1004, 331] width 20 height 20
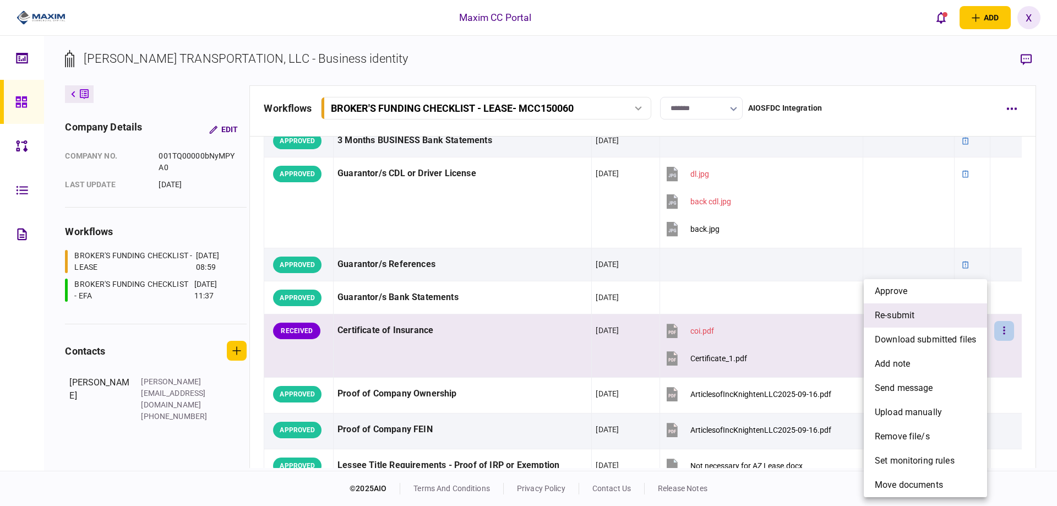
click at [947, 318] on li "re-submit" at bounding box center [925, 315] width 123 height 24
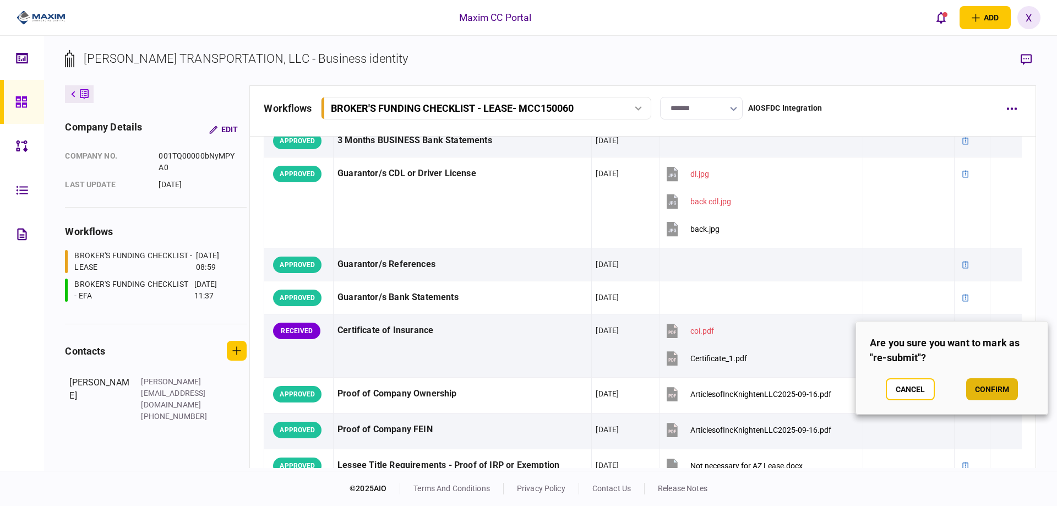
click at [973, 387] on button "confirm" at bounding box center [992, 389] width 52 height 22
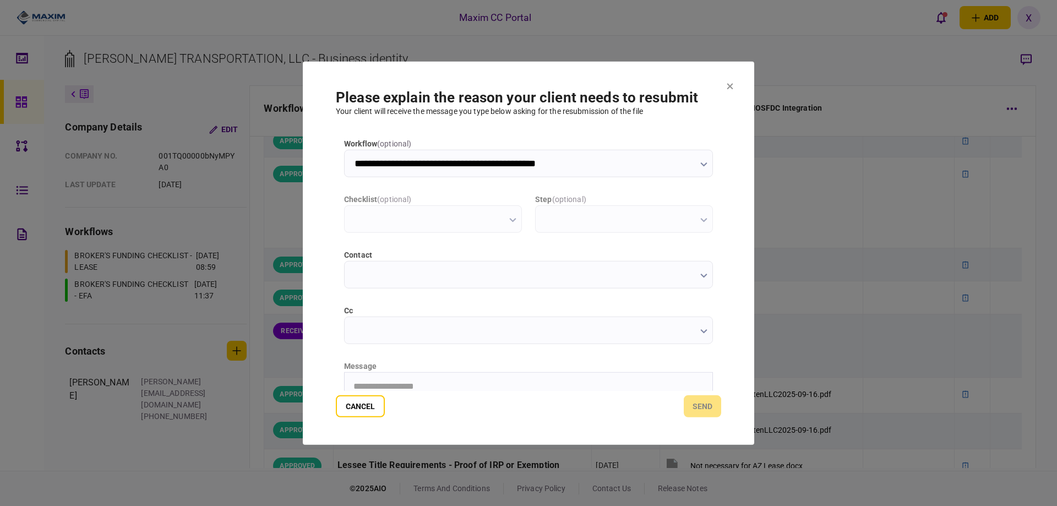
scroll to position [0, 0]
type input "**********"
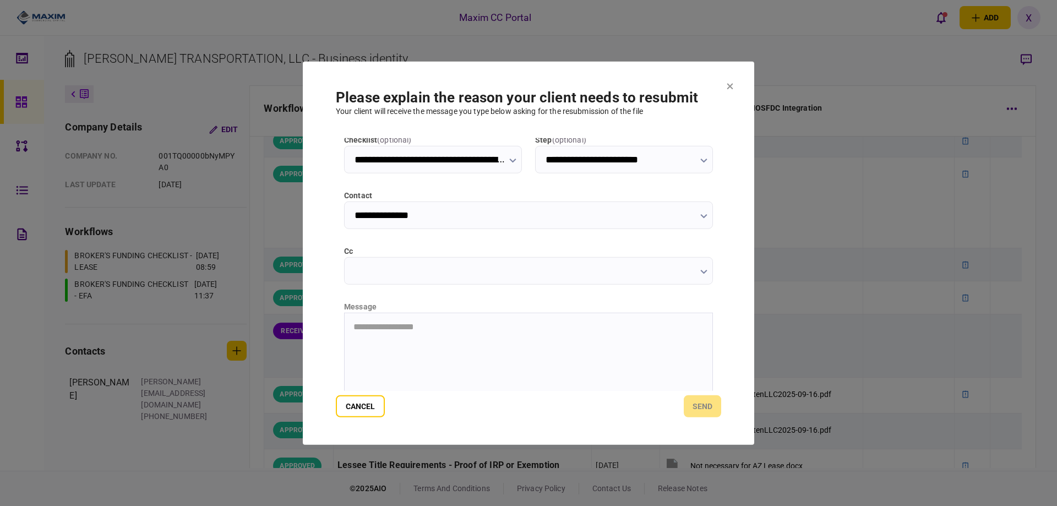
scroll to position [118, 0]
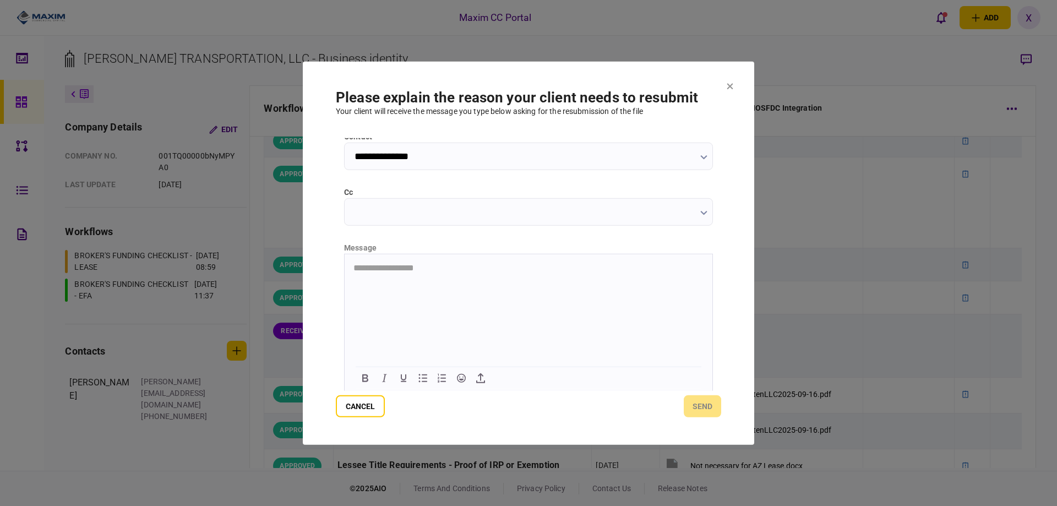
click at [379, 281] on html "**********" at bounding box center [529, 268] width 368 height 28
click at [695, 404] on button "send" at bounding box center [702, 406] width 37 height 22
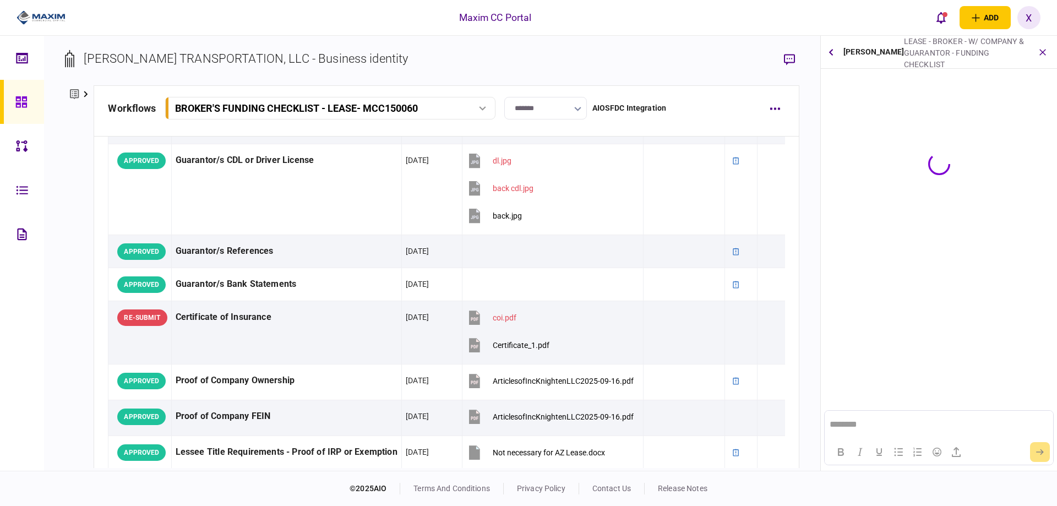
scroll to position [0, 0]
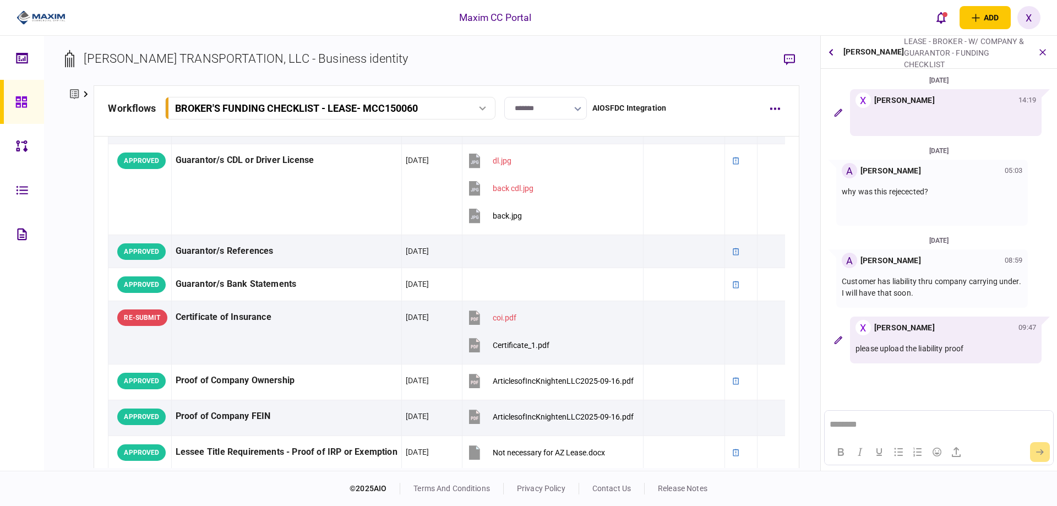
click at [25, 7] on div at bounding box center [37, 18] width 74 height 36
click at [27, 14] on img at bounding box center [41, 17] width 49 height 17
click at [1039, 58] on button "button" at bounding box center [1043, 52] width 20 height 20
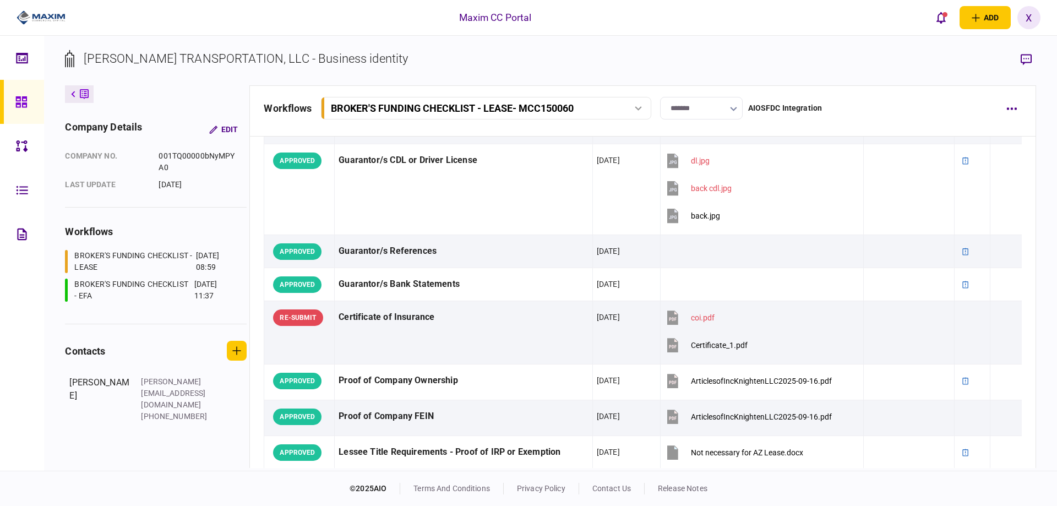
scroll to position [275, 0]
